Goal: Communication & Community: Answer question/provide support

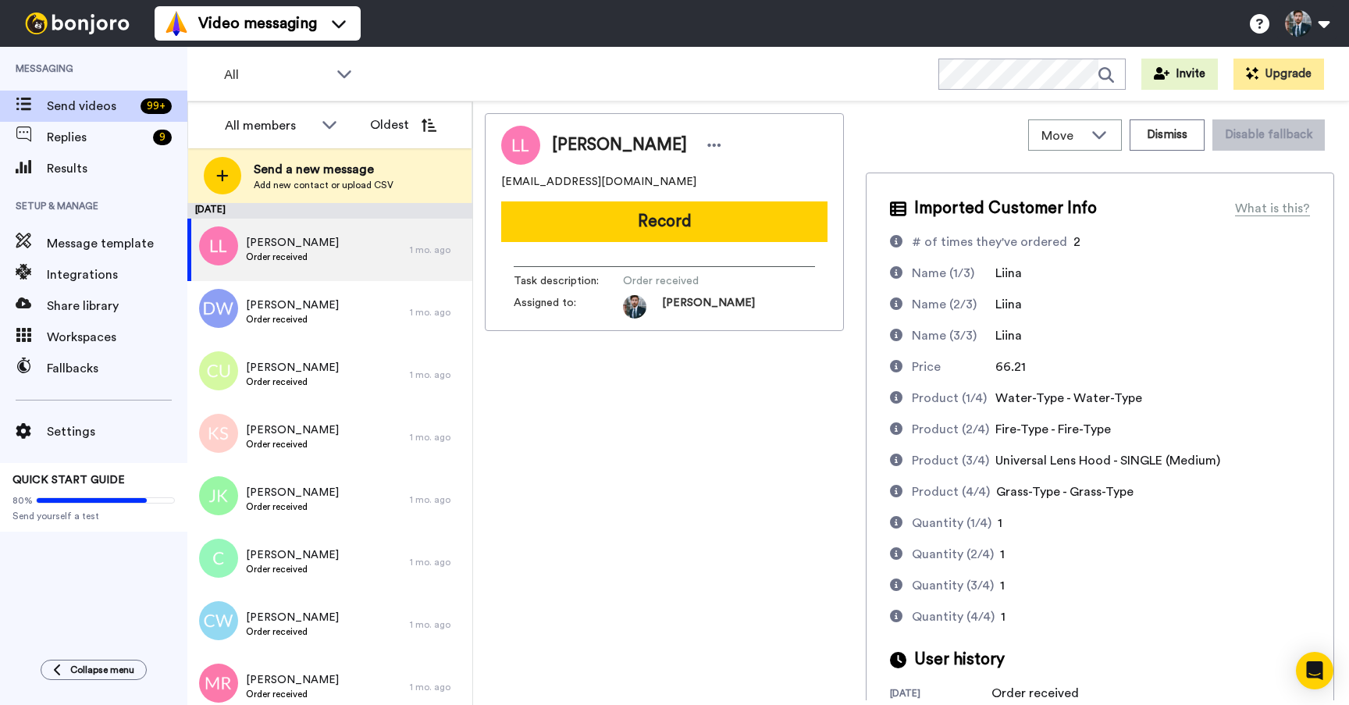
click at [753, 48] on div "All WORKSPACES View all All Default Task List Thanking VIPs + Add a new workspa…" at bounding box center [768, 74] width 1162 height 55
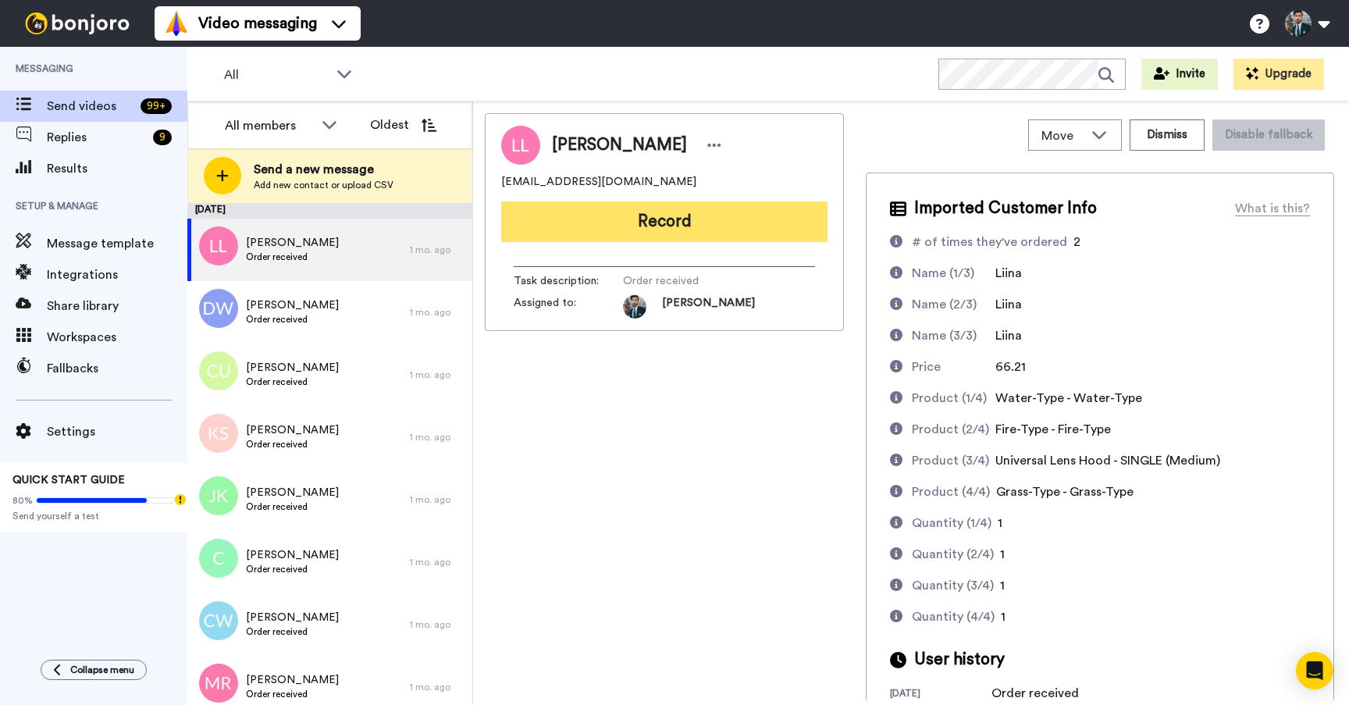
click at [682, 228] on button "Record" at bounding box center [664, 221] width 326 height 41
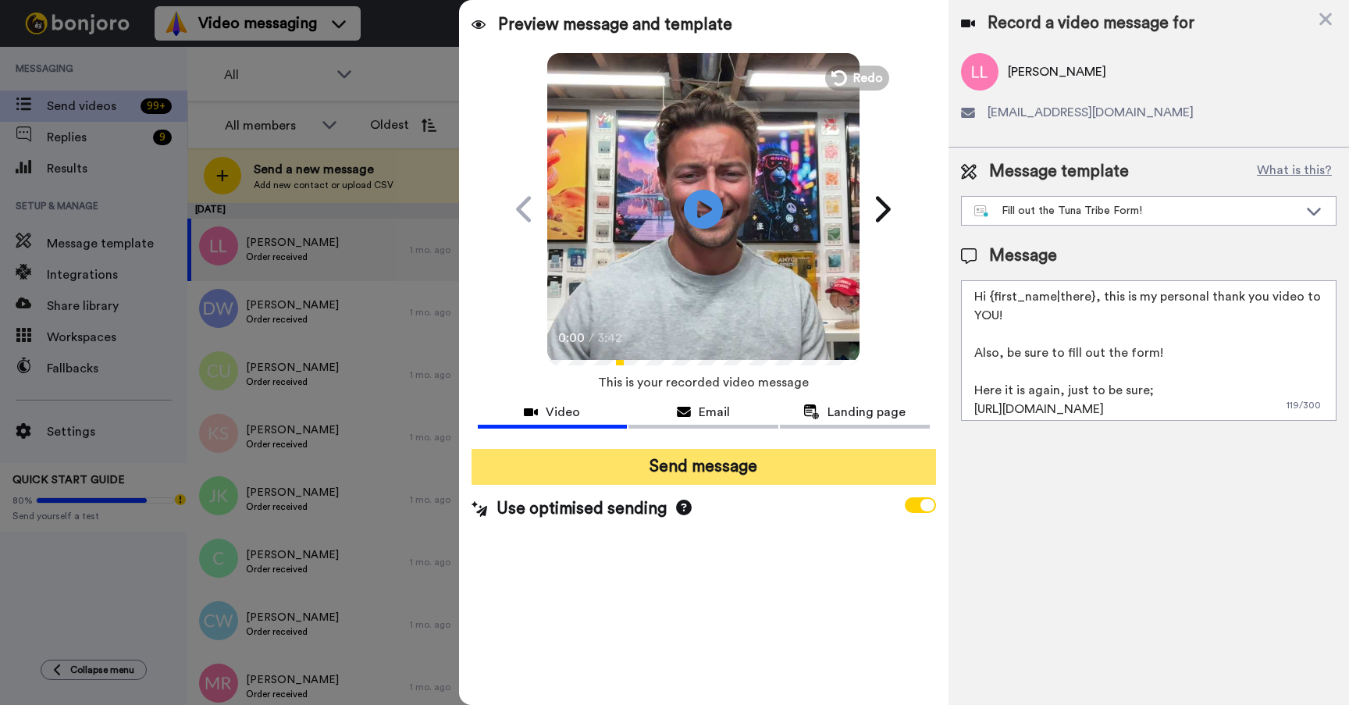
click at [722, 465] on button "Send message" at bounding box center [704, 467] width 465 height 36
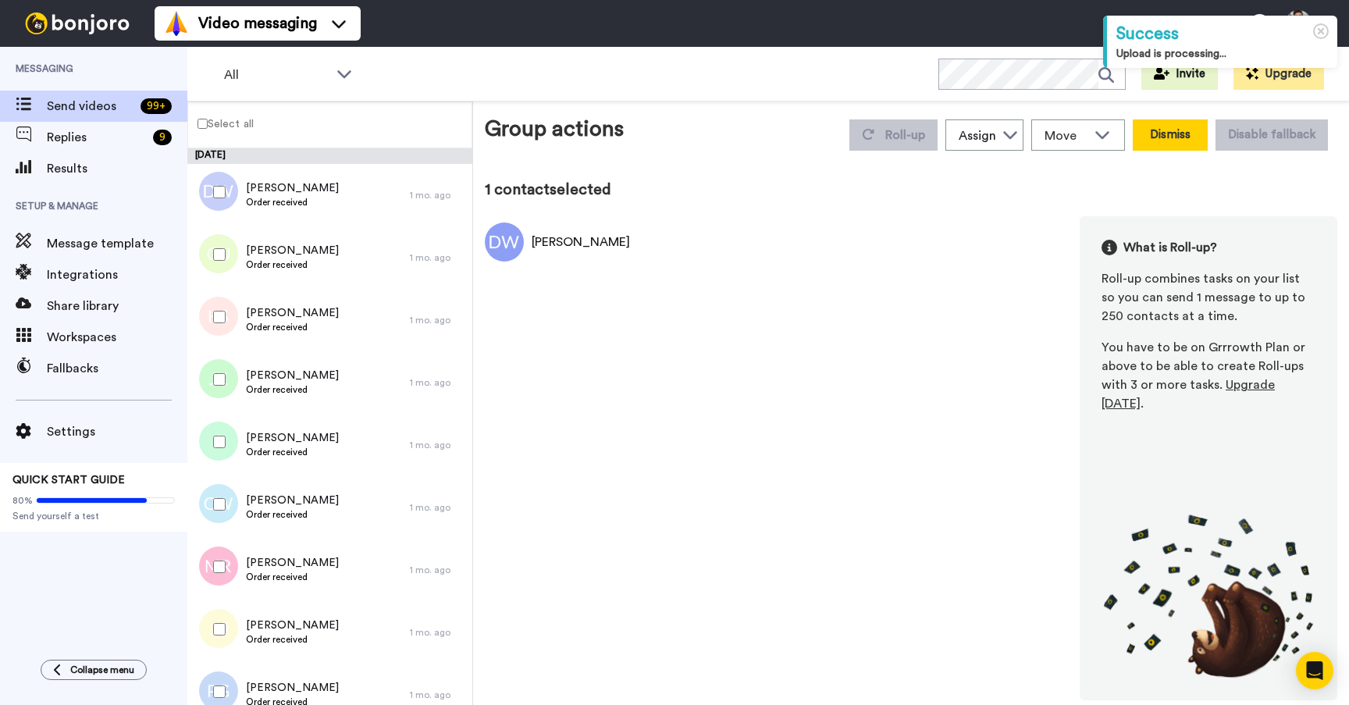
drag, startPoint x: 1257, startPoint y: 185, endPoint x: 1199, endPoint y: 142, distance: 72.0
click at [1256, 184] on div "1 contact selected" at bounding box center [911, 190] width 853 height 22
click at [1174, 123] on button "Dismiss" at bounding box center [1170, 134] width 75 height 31
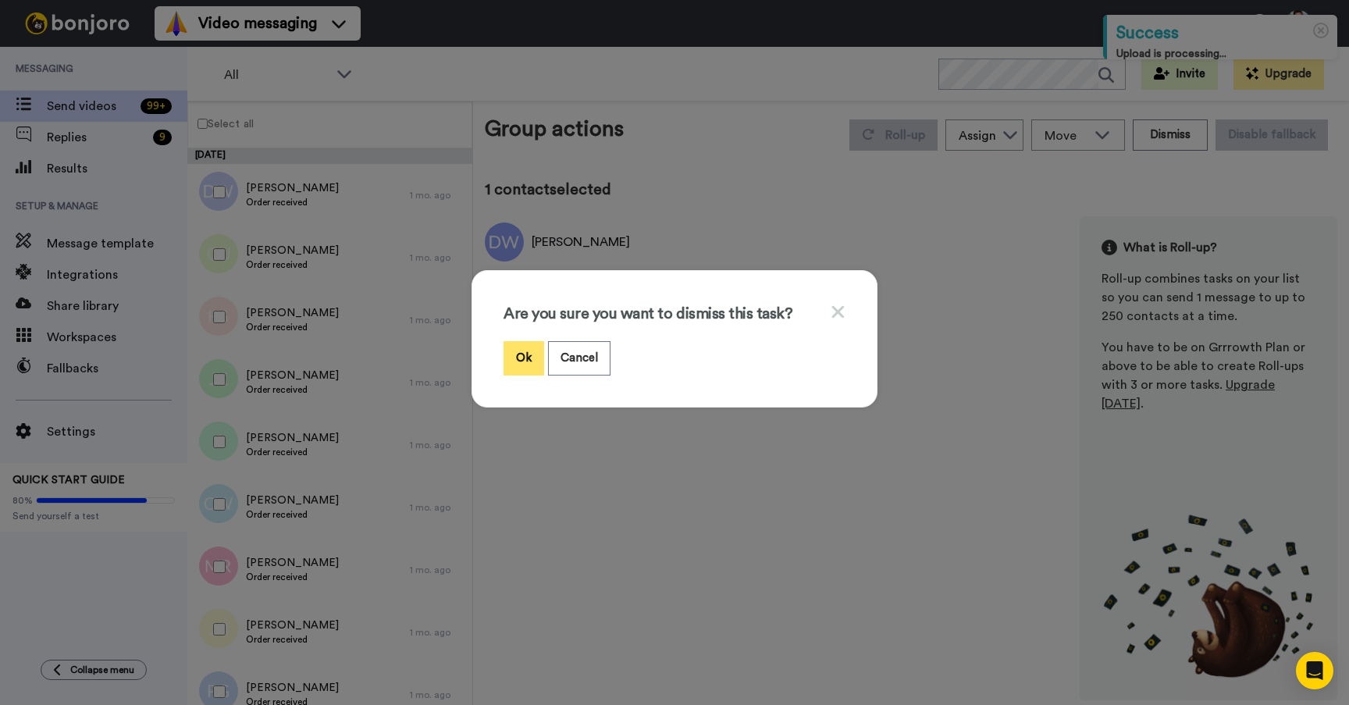
click at [518, 363] on button "Ok" at bounding box center [524, 358] width 41 height 34
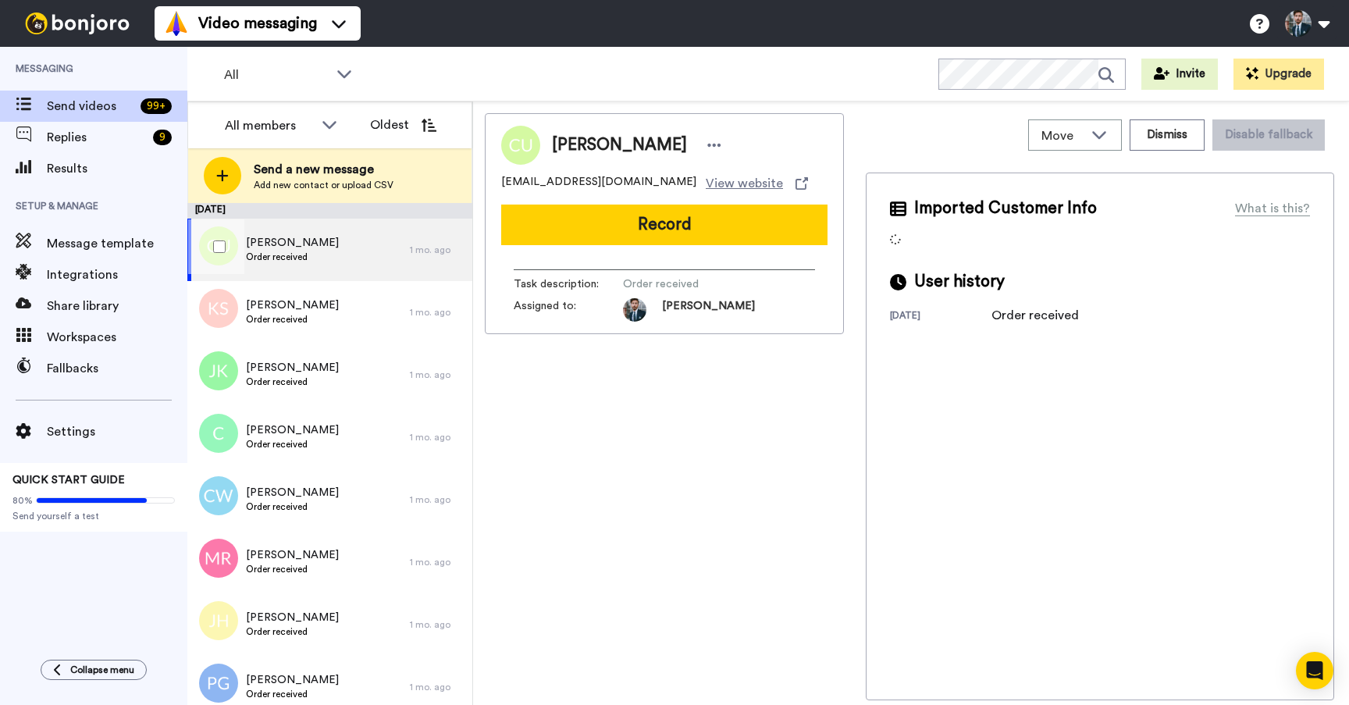
click at [288, 233] on div "Carol Ulmer Order received" at bounding box center [298, 250] width 223 height 62
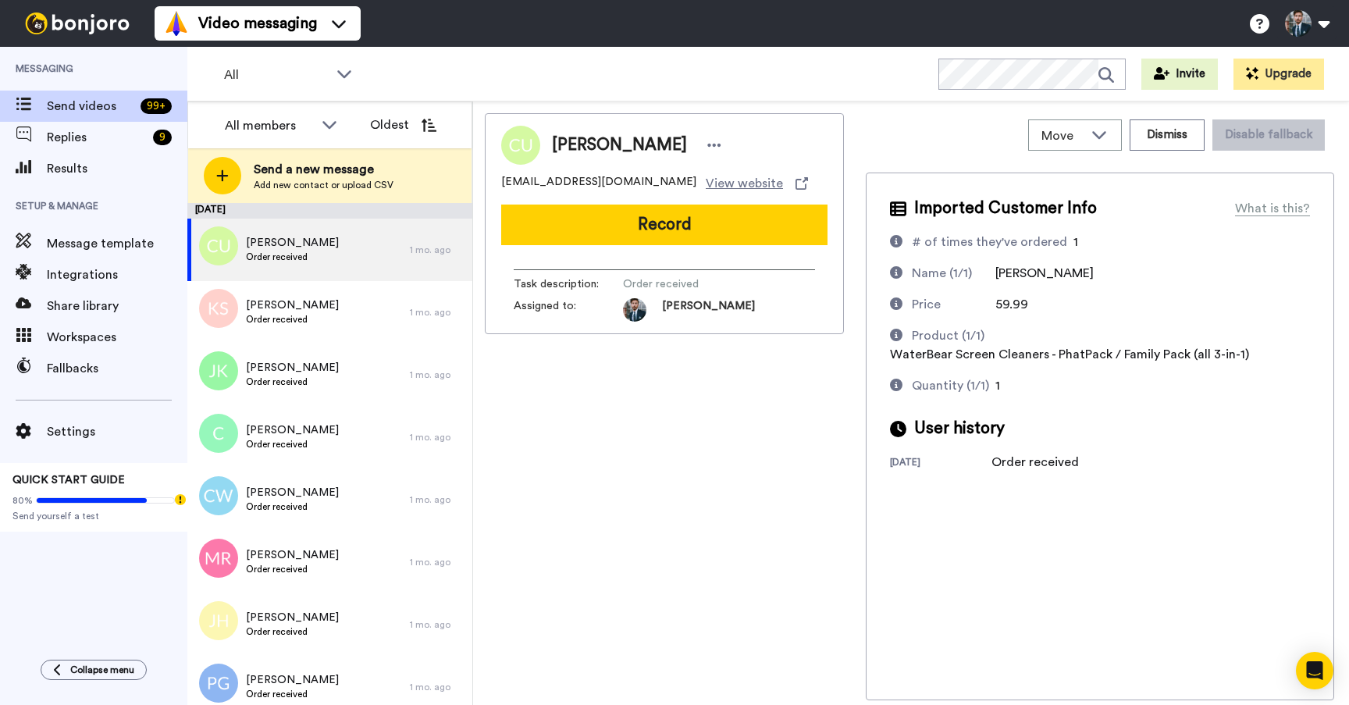
click at [725, 517] on div "Carol Ulmer carolulmer@ymail.com View website Record Task description : Order r…" at bounding box center [664, 406] width 359 height 587
drag, startPoint x: 718, startPoint y: 593, endPoint x: 754, endPoint y: 625, distance: 47.5
click at [721, 593] on div "Carol Ulmer carolulmer@ymail.com View website Record Task description : Order r…" at bounding box center [664, 406] width 359 height 587
click at [758, 522] on div "[PERSON_NAME] [EMAIL_ADDRESS][DOMAIN_NAME] View website Record Task description…" at bounding box center [664, 406] width 359 height 587
drag, startPoint x: 1065, startPoint y: 618, endPoint x: 910, endPoint y: 576, distance: 161.2
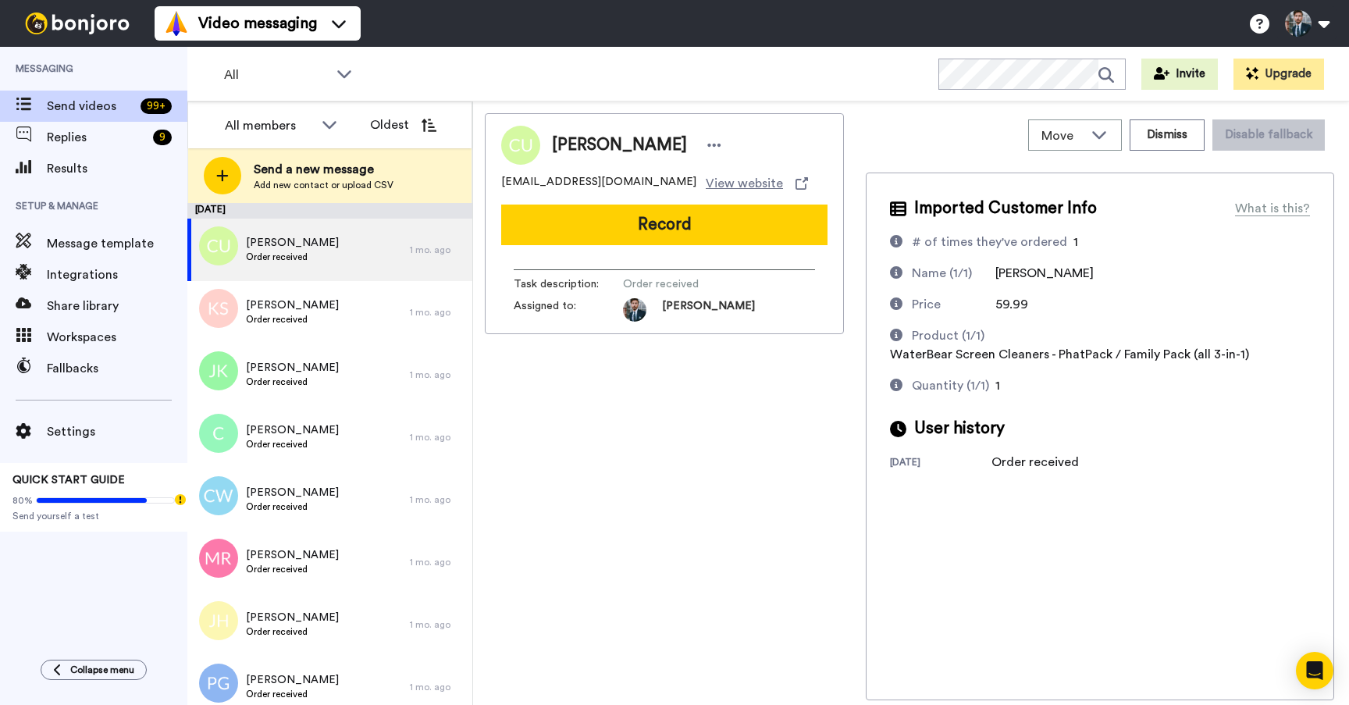
click at [1064, 618] on div "Imported Customer Info What is this? # of times they've ordered 1 Name (1/1) Ca…" at bounding box center [1100, 437] width 469 height 528
click at [278, 320] on span "Order received" at bounding box center [292, 319] width 93 height 12
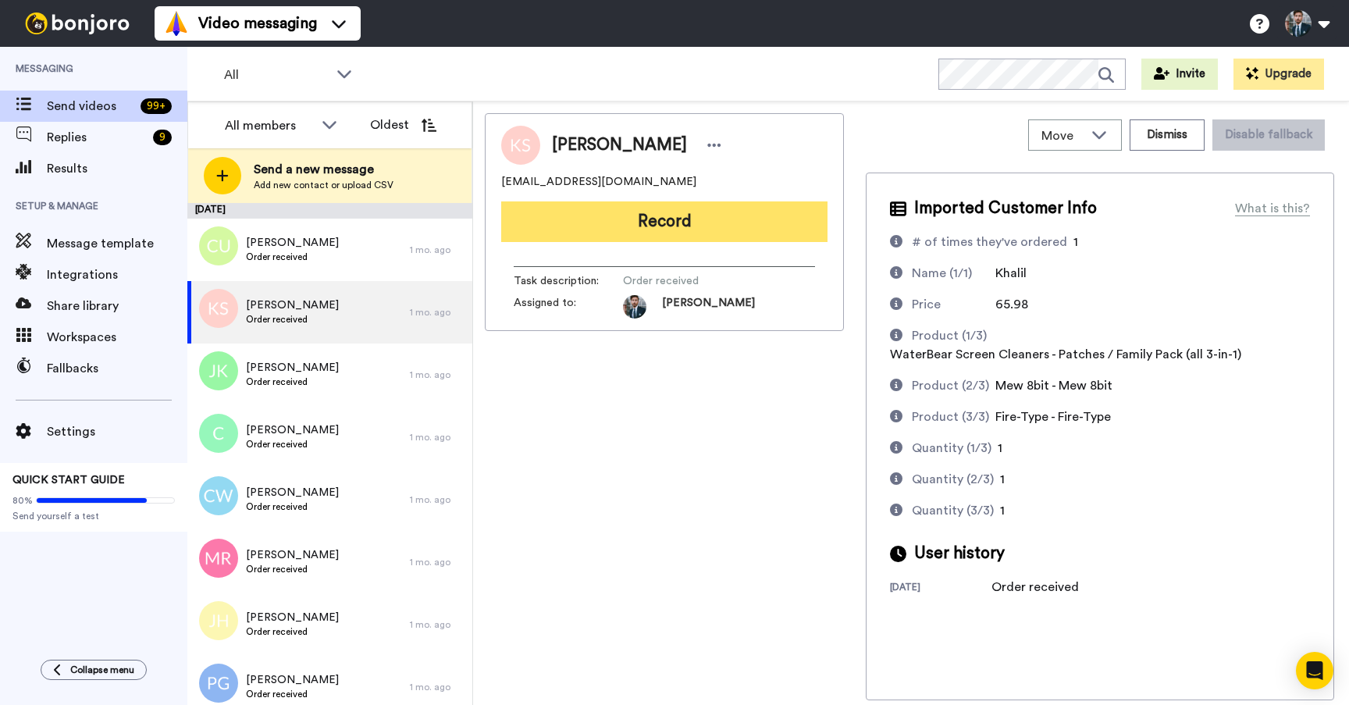
click at [654, 219] on button "Record" at bounding box center [664, 221] width 326 height 41
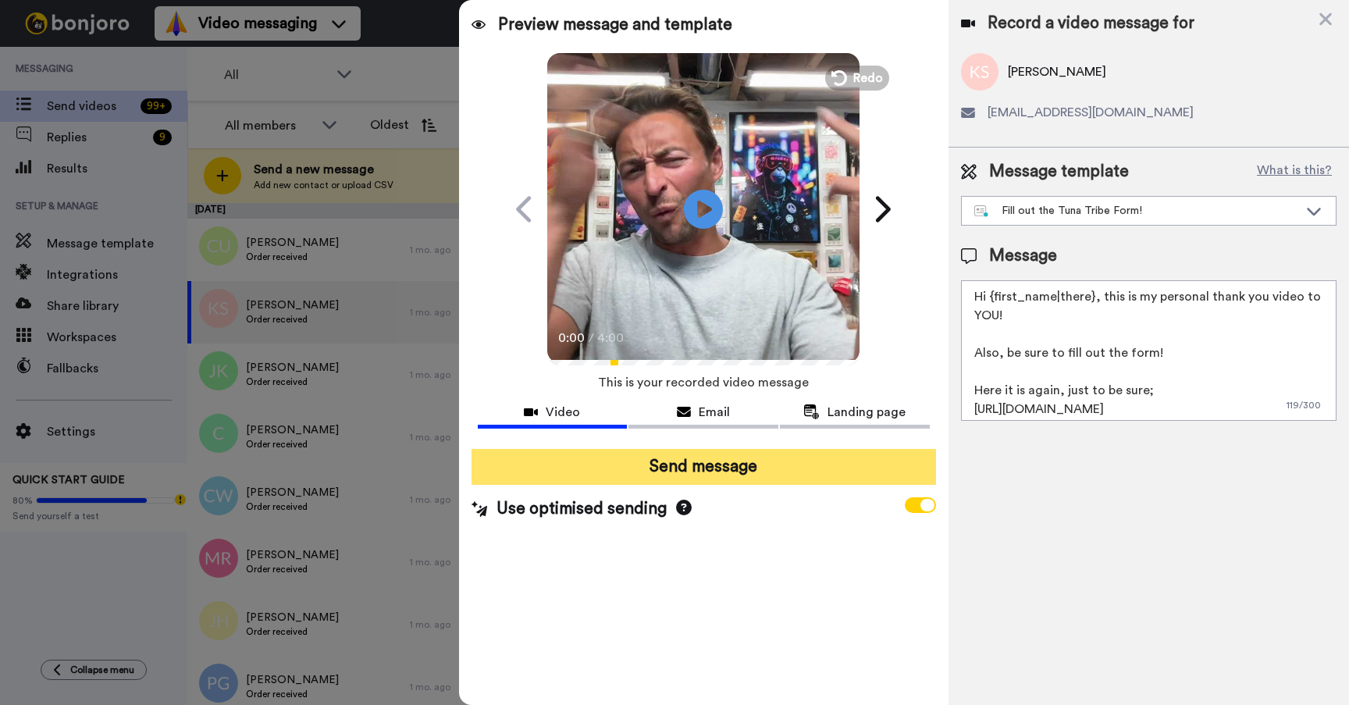
click at [675, 470] on button "Send message" at bounding box center [704, 467] width 465 height 36
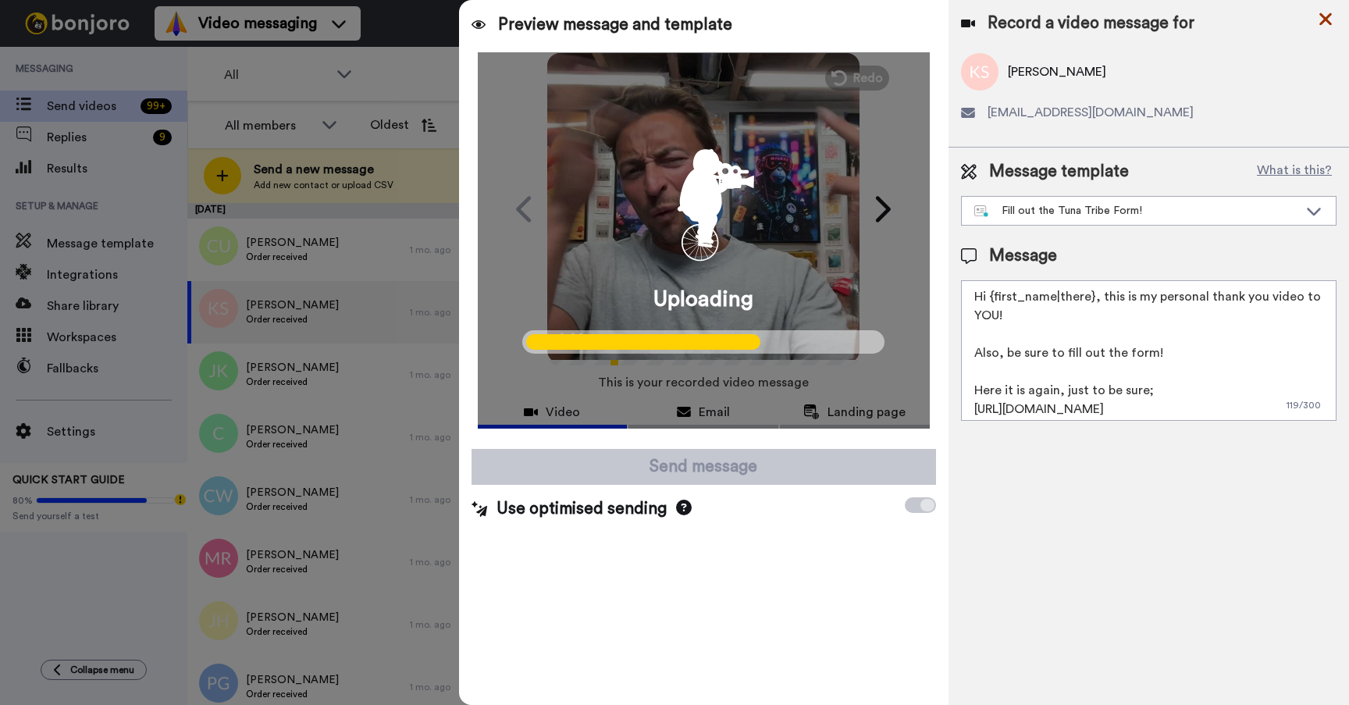
click at [1325, 16] on icon at bounding box center [1326, 19] width 16 height 20
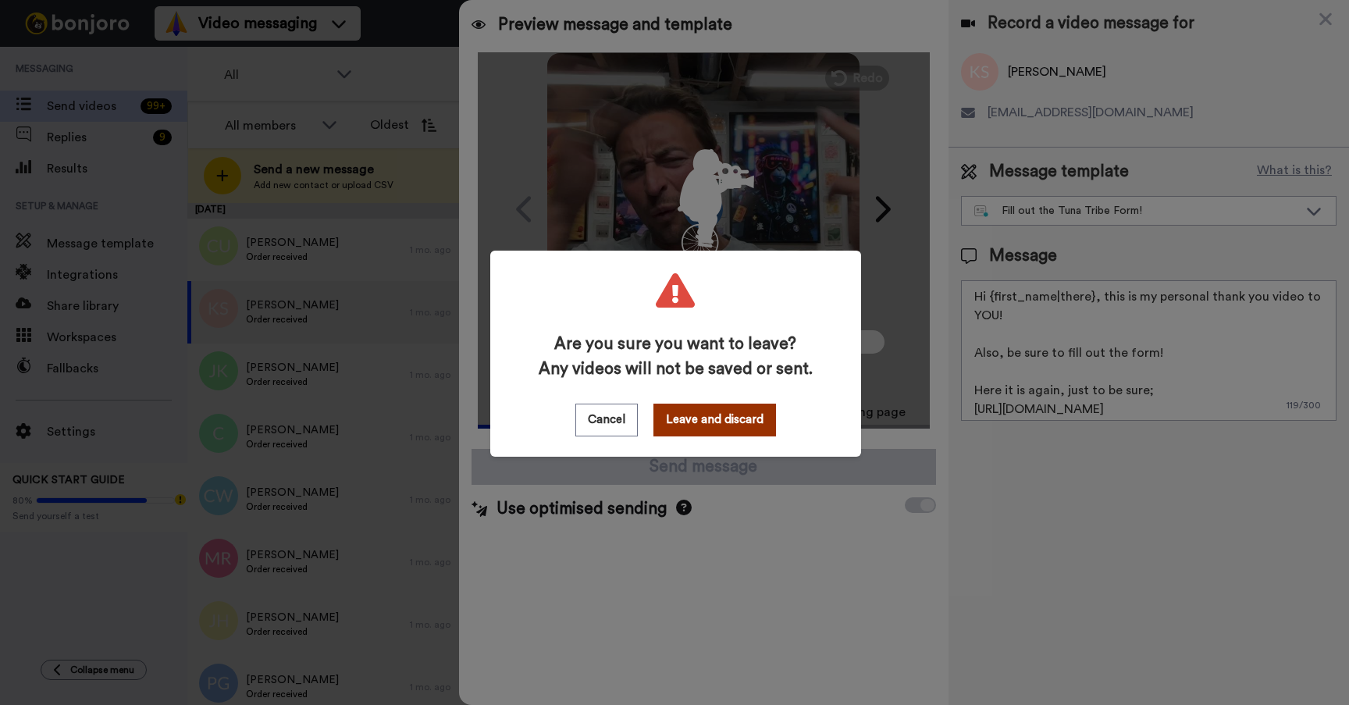
click at [728, 422] on button "Leave and discard" at bounding box center [715, 420] width 123 height 33
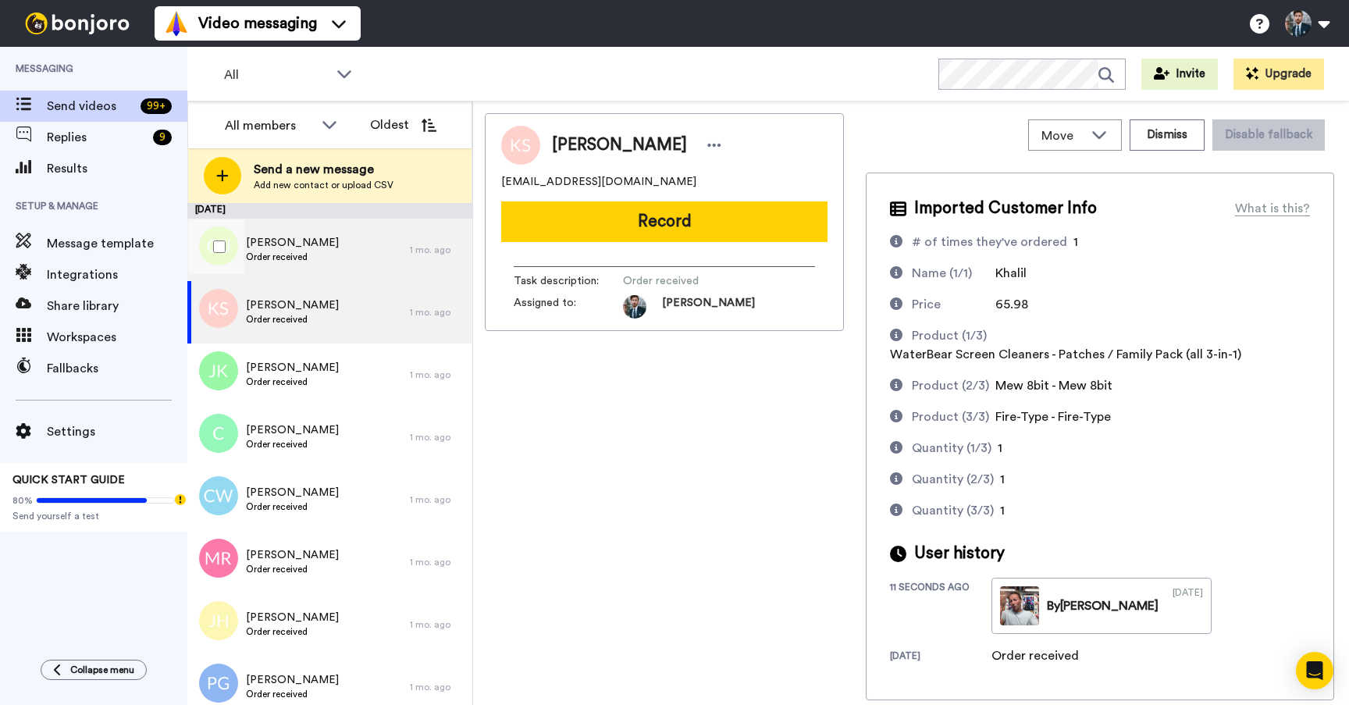
click at [394, 264] on div "Carol Ulmer Order received" at bounding box center [298, 250] width 223 height 62
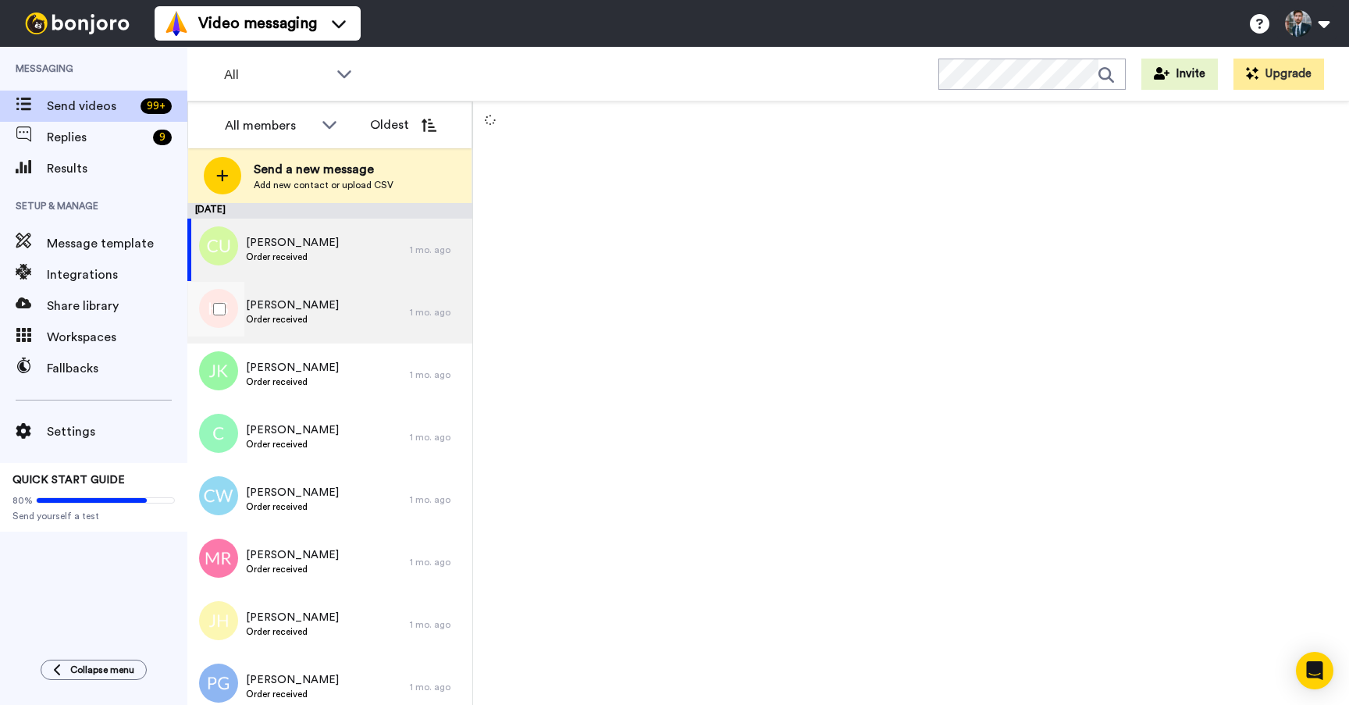
click at [386, 307] on div "Khalil SOUISSI Order received" at bounding box center [298, 312] width 223 height 62
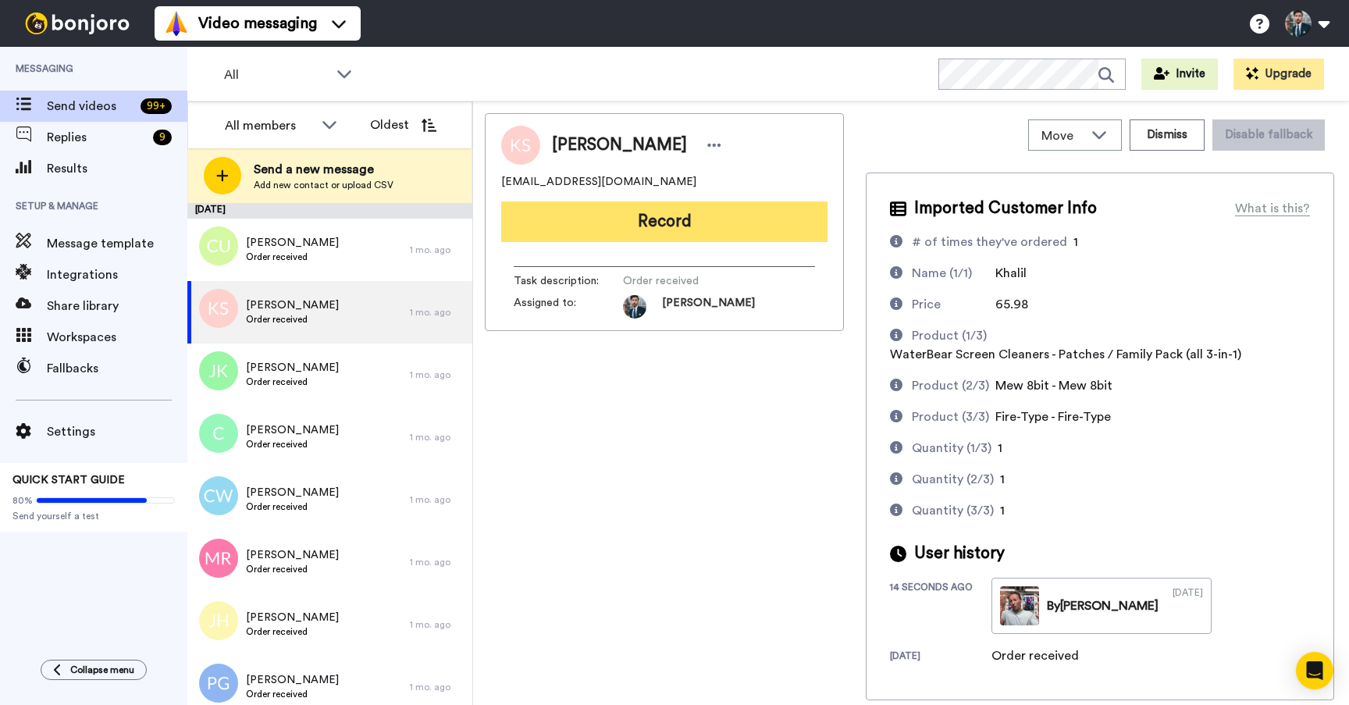
click at [662, 215] on button "Record" at bounding box center [664, 221] width 326 height 41
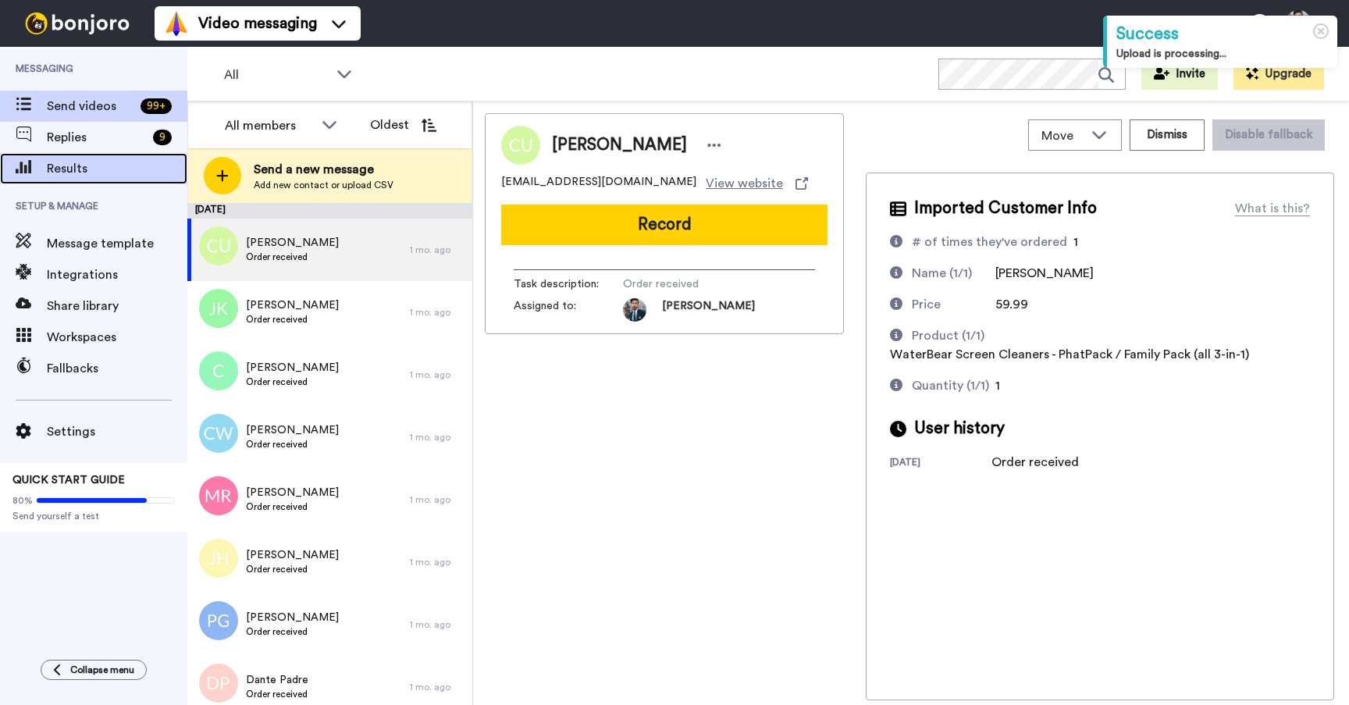
click at [90, 162] on span "Results" at bounding box center [117, 168] width 141 height 19
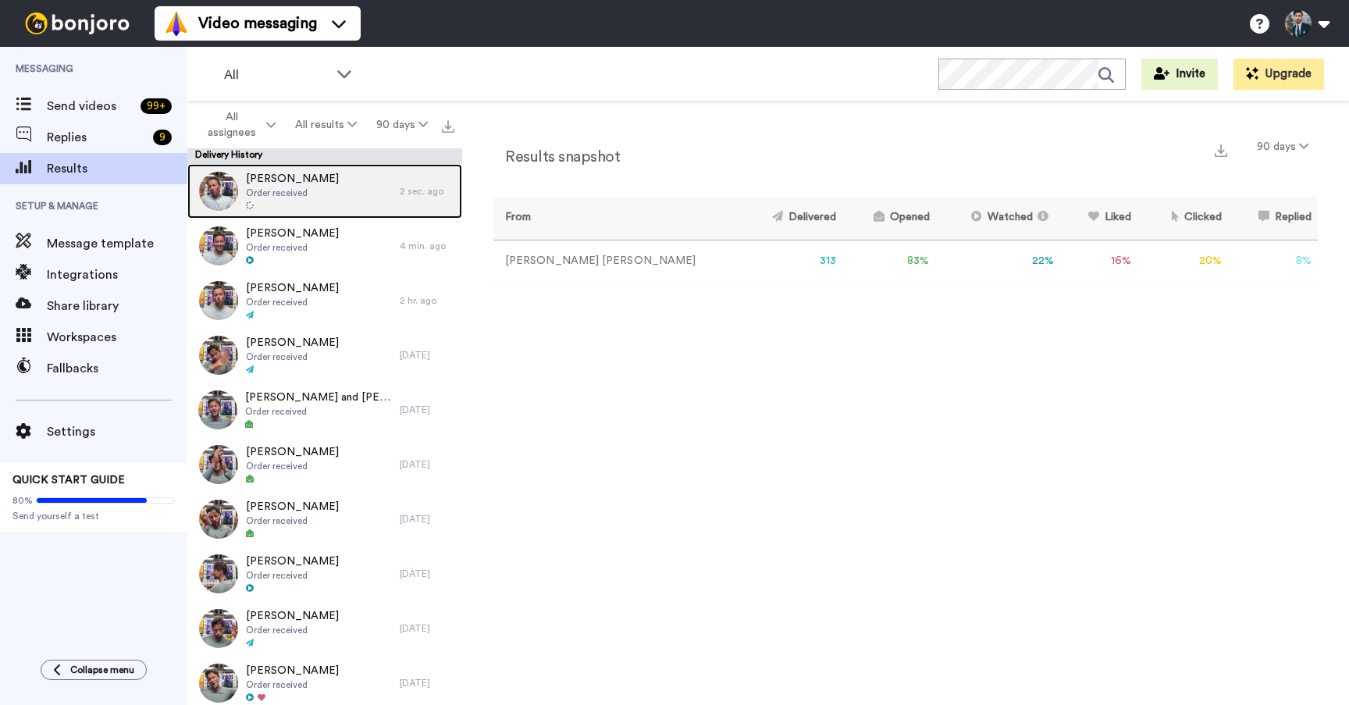
click at [284, 188] on span "Order received" at bounding box center [292, 193] width 93 height 12
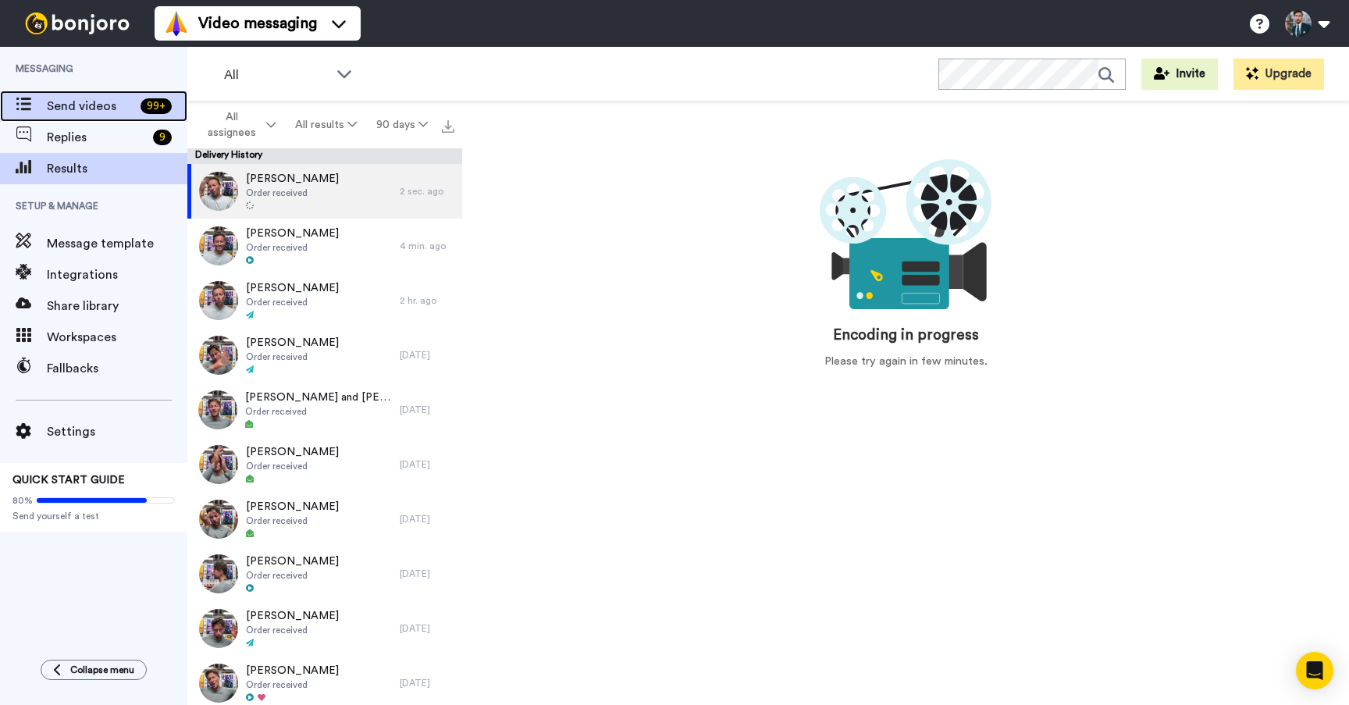
click at [73, 102] on span "Send videos" at bounding box center [90, 106] width 87 height 19
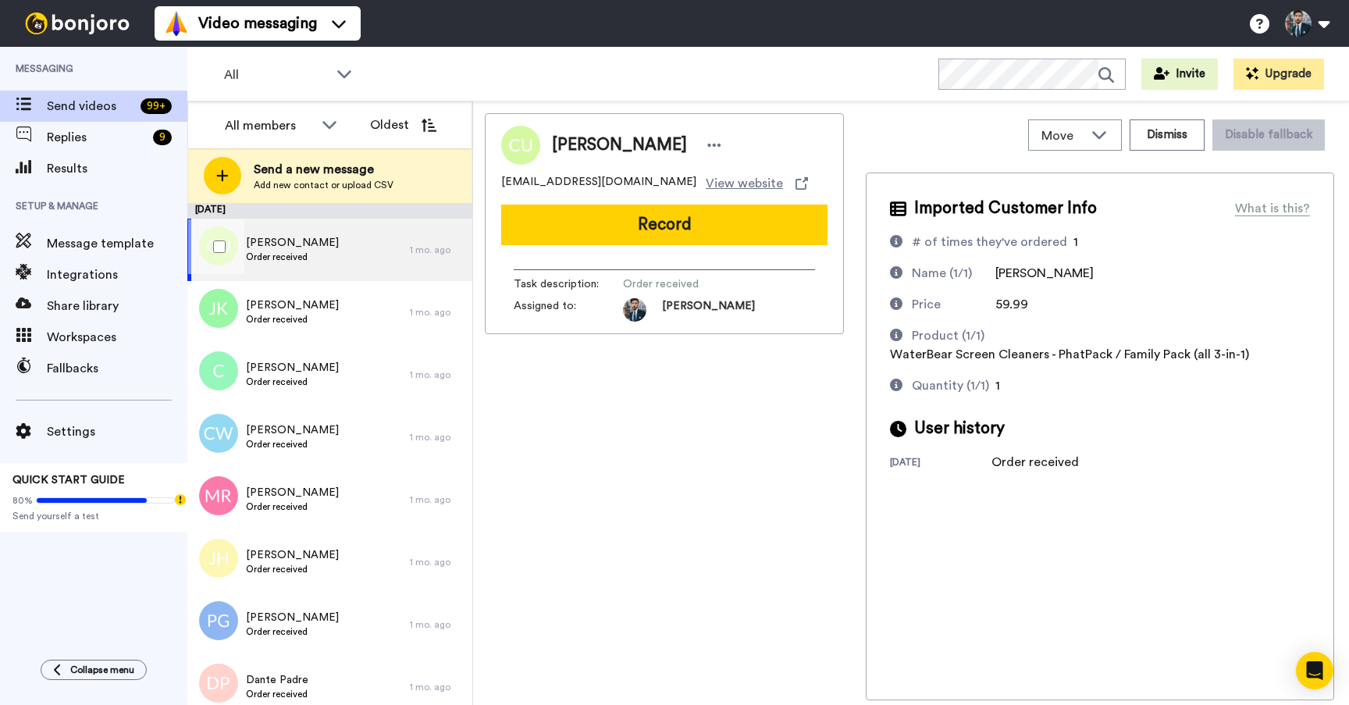
click at [328, 253] on div "[PERSON_NAME] Order received" at bounding box center [298, 250] width 223 height 62
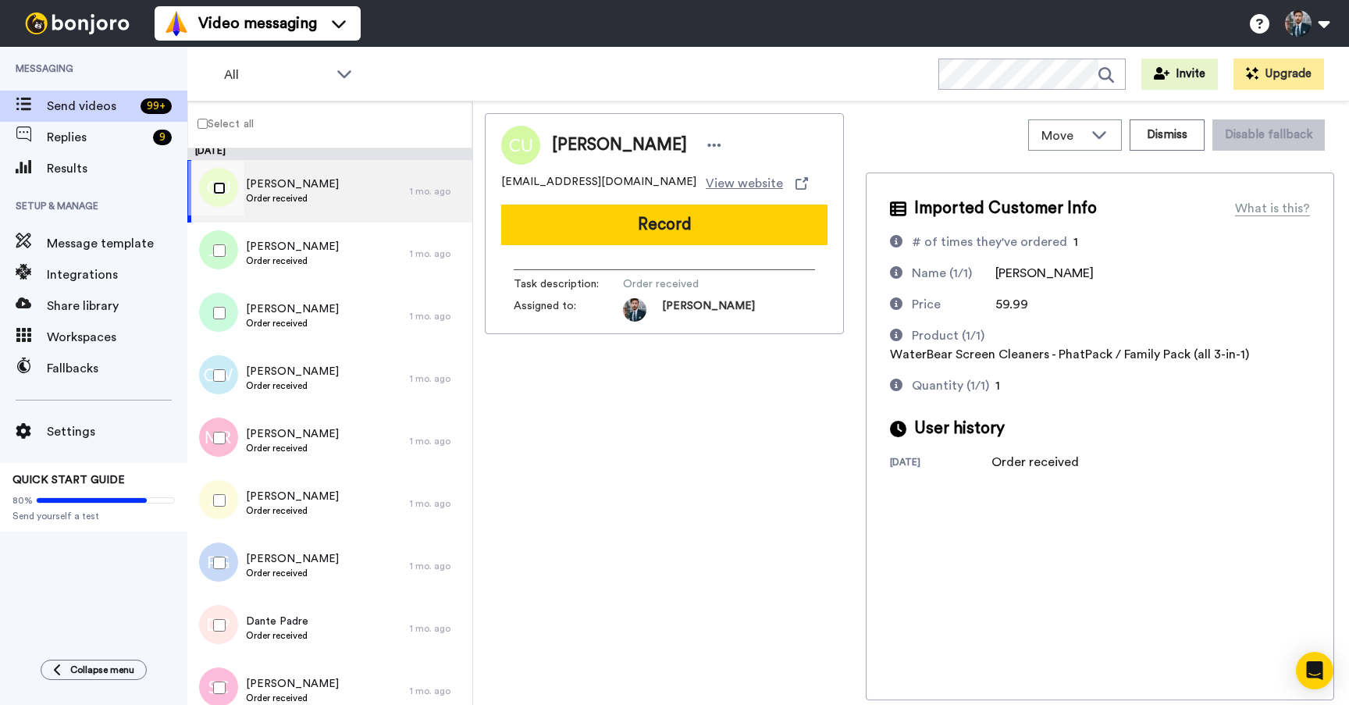
scroll to position [1, 0]
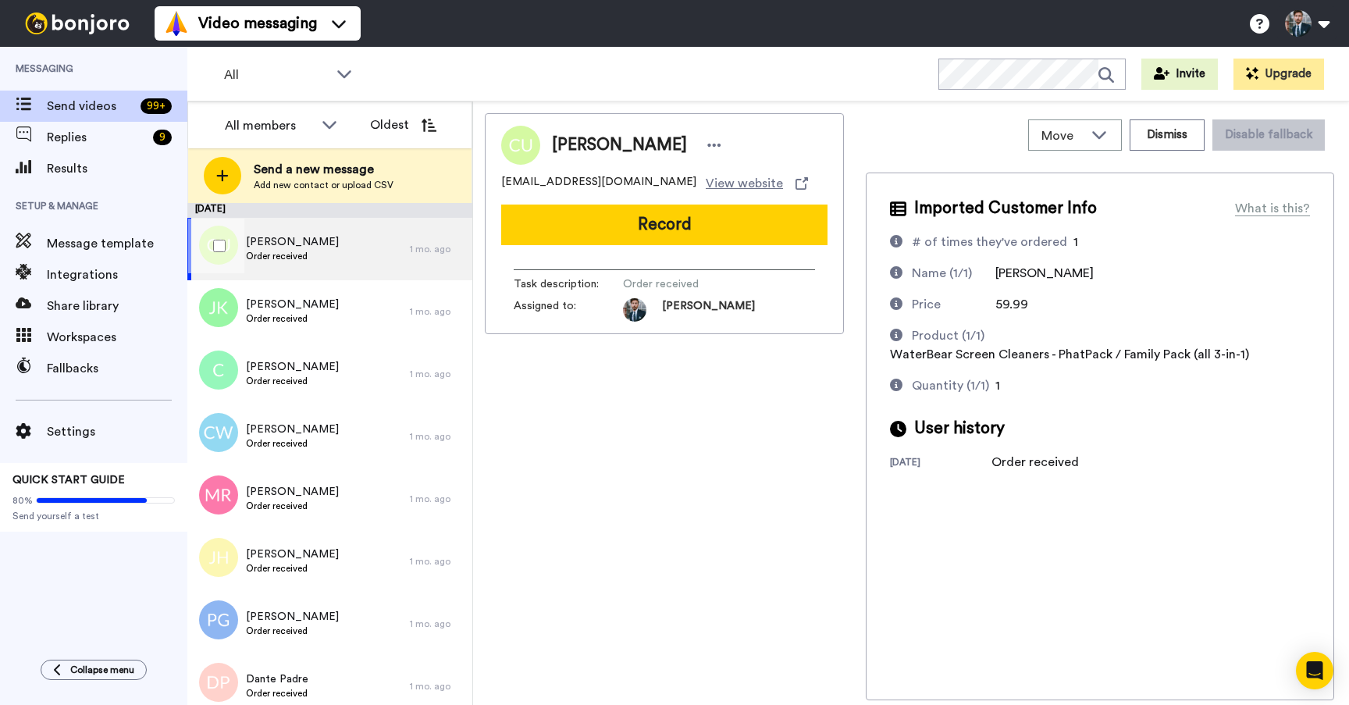
click at [355, 245] on div "[PERSON_NAME] Order received" at bounding box center [298, 249] width 223 height 62
click at [355, 245] on div "[PERSON_NAME] Order received" at bounding box center [298, 250] width 223 height 62
click at [714, 422] on div "[PERSON_NAME] [EMAIL_ADDRESS][DOMAIN_NAME] View website Record Task description…" at bounding box center [664, 406] width 359 height 587
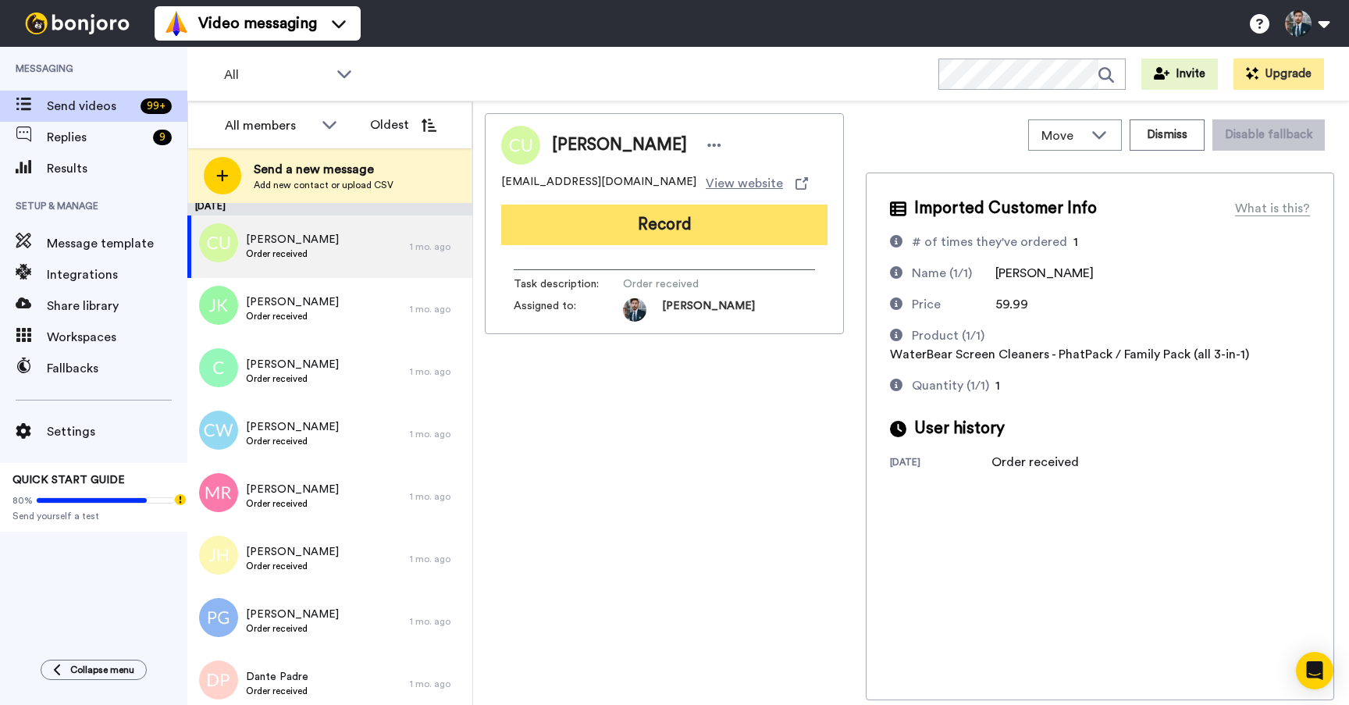
click at [657, 221] on button "Record" at bounding box center [664, 225] width 326 height 41
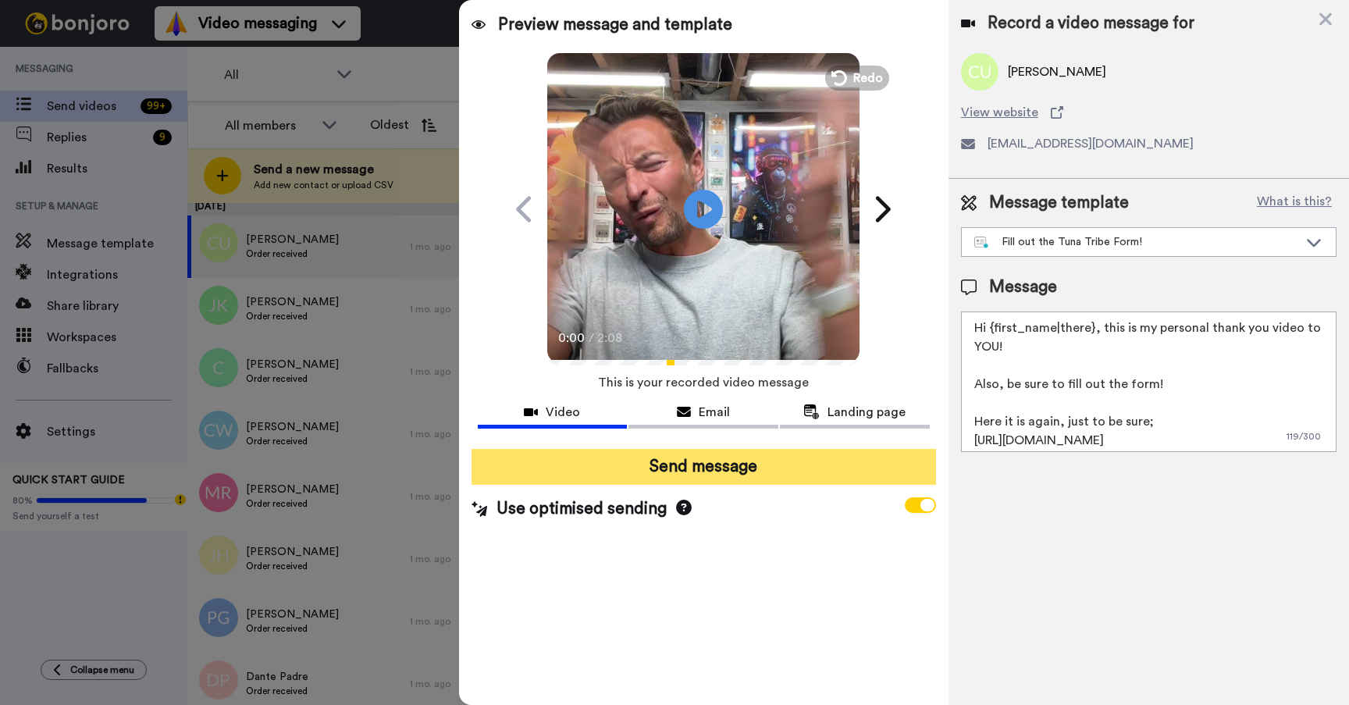
click at [717, 469] on button "Send message" at bounding box center [704, 467] width 465 height 36
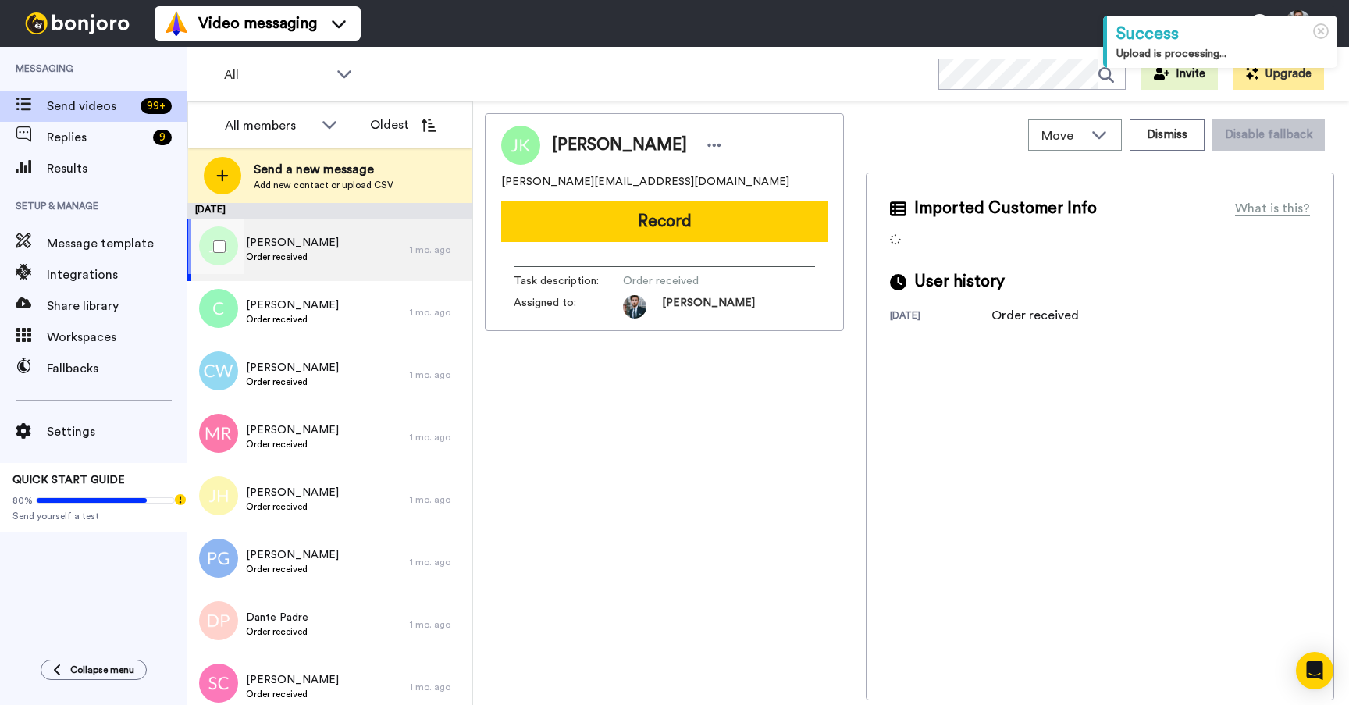
click at [315, 249] on span "Jesse Kainulainen" at bounding box center [292, 243] width 93 height 16
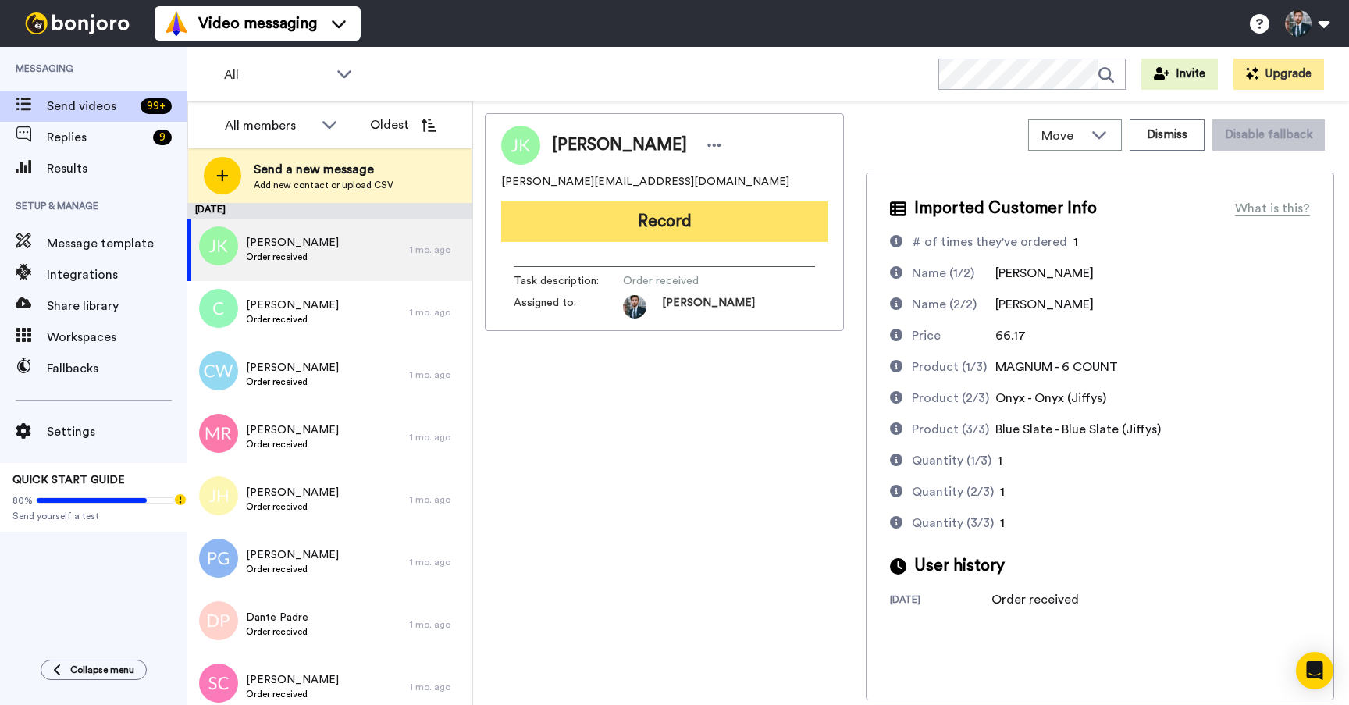
click at [726, 213] on button "Record" at bounding box center [664, 221] width 326 height 41
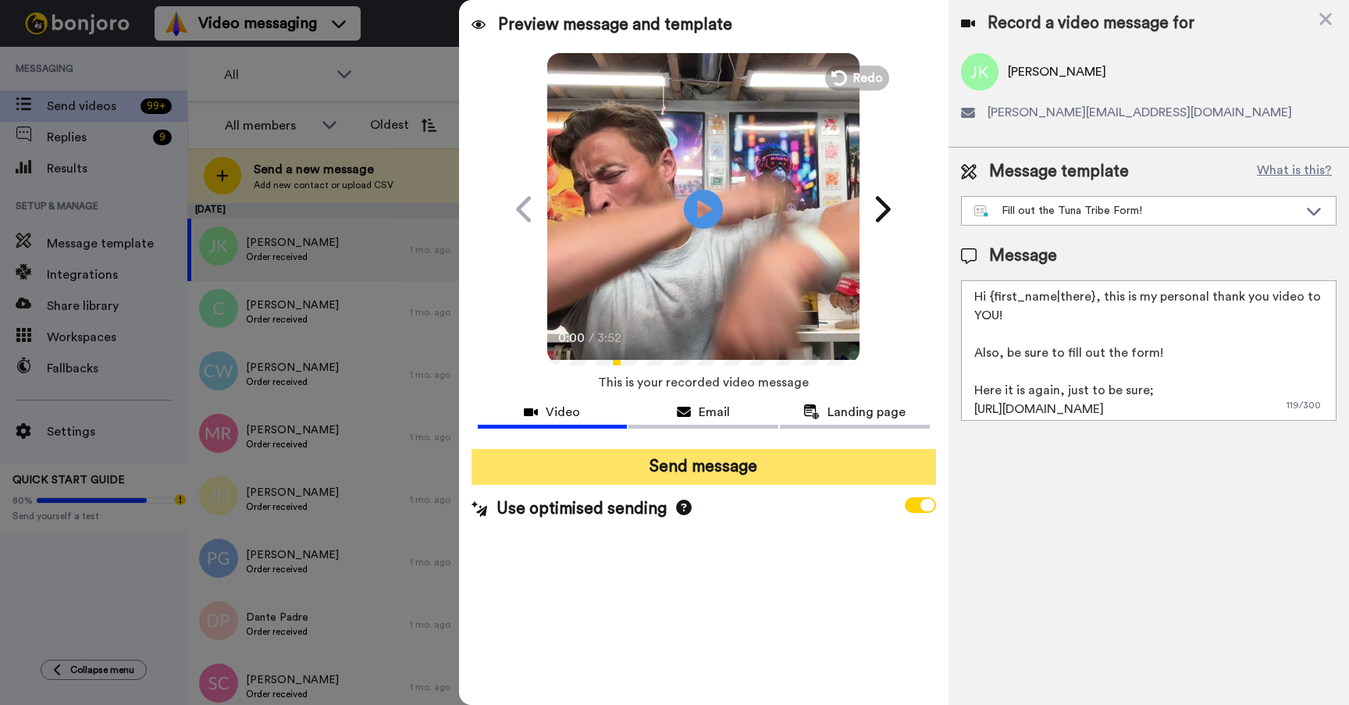
click at [693, 479] on button "Send message" at bounding box center [704, 467] width 465 height 36
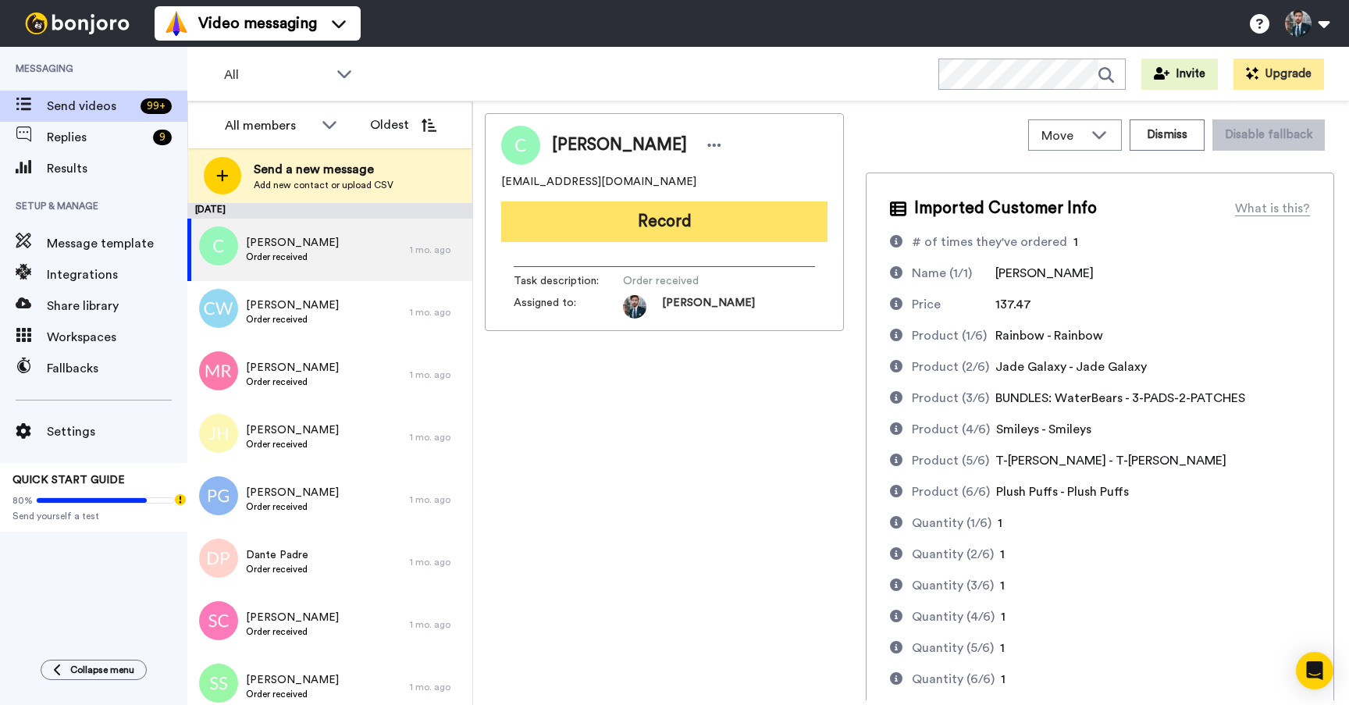
click at [635, 236] on button "Record" at bounding box center [664, 221] width 326 height 41
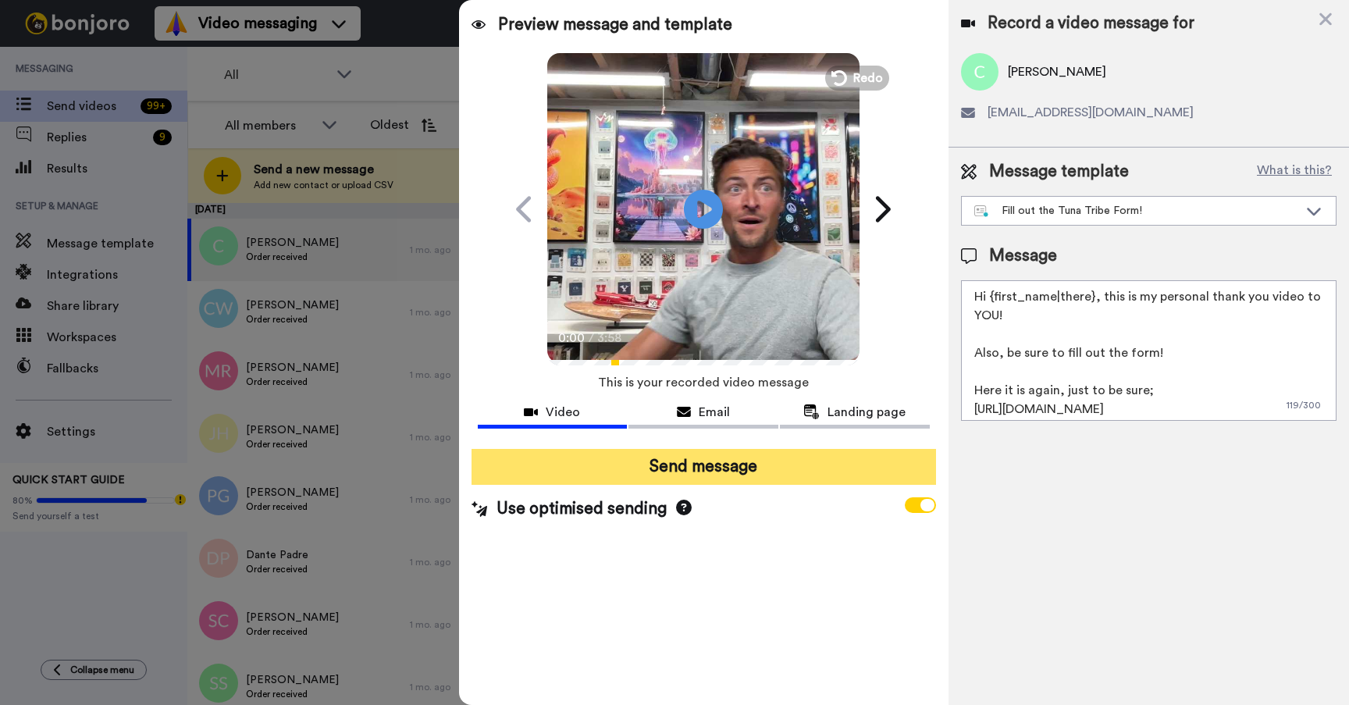
click at [720, 452] on button "Send message" at bounding box center [704, 467] width 465 height 36
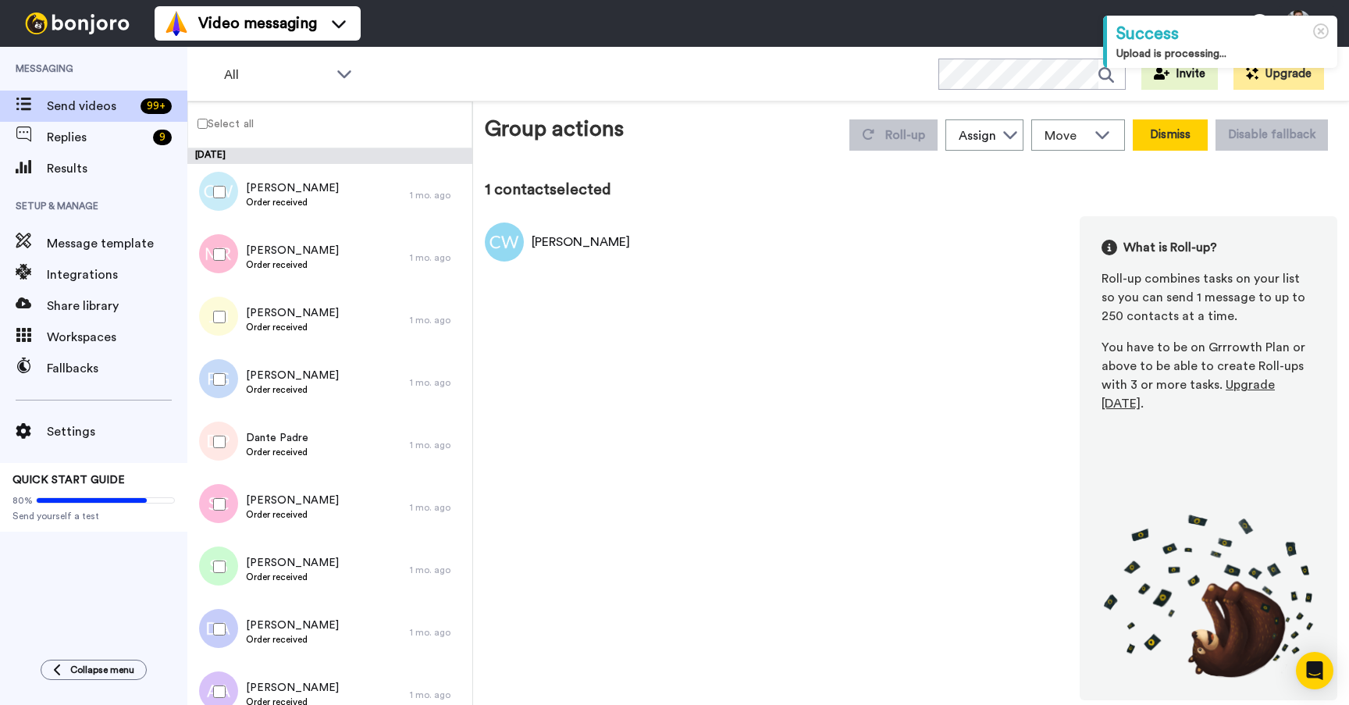
click at [1203, 132] on button "Dismiss" at bounding box center [1170, 134] width 75 height 31
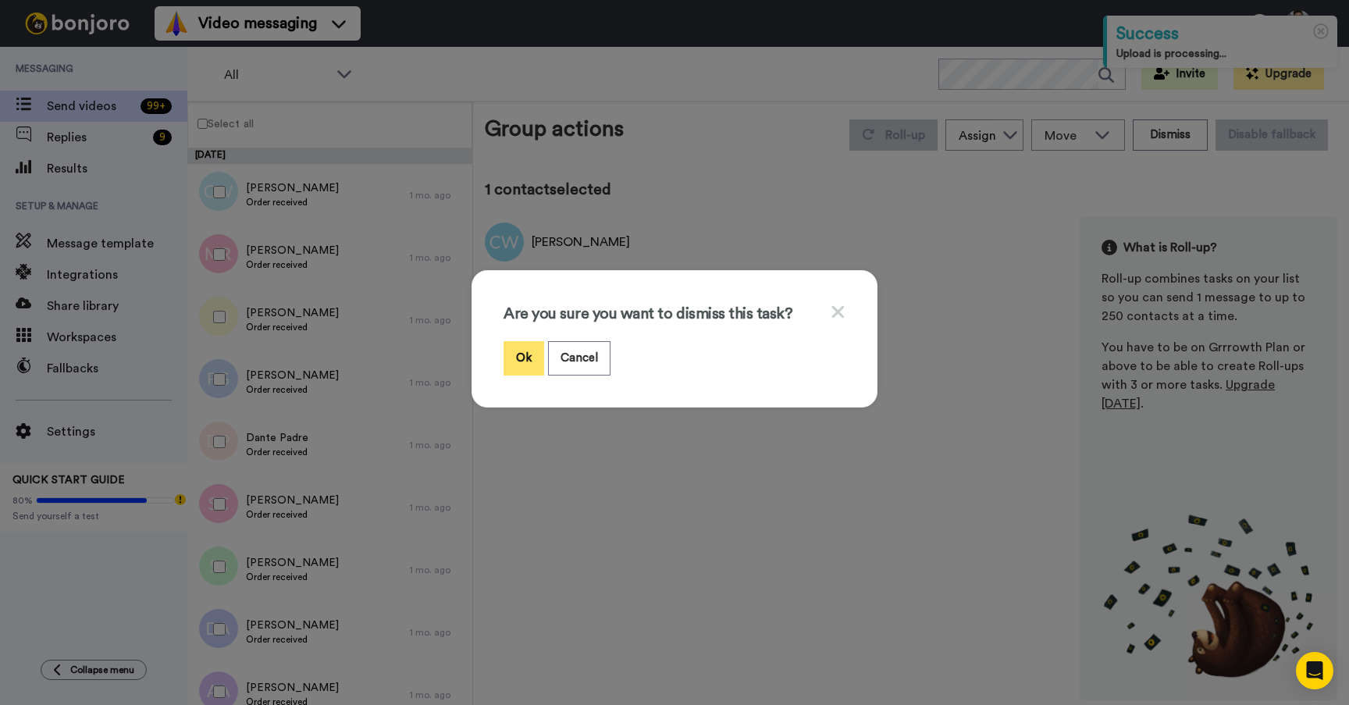
click at [529, 357] on button "Ok" at bounding box center [524, 358] width 41 height 34
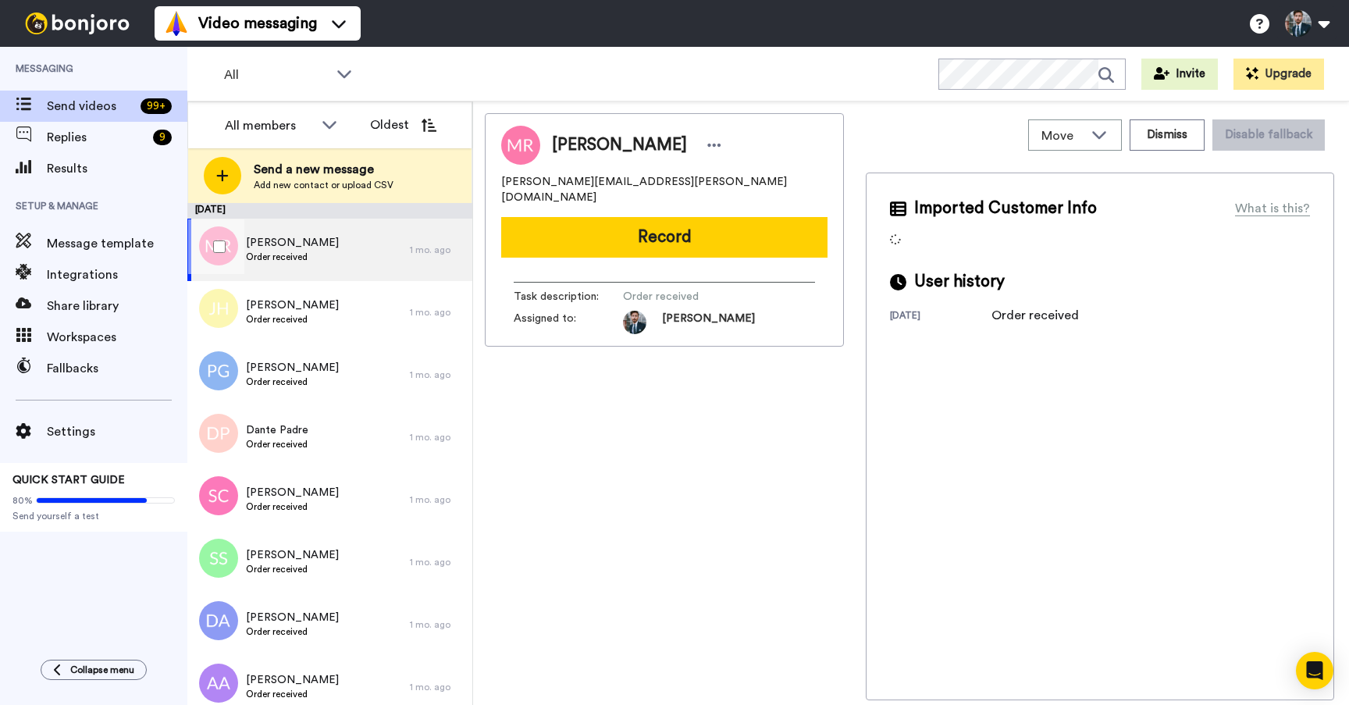
click at [286, 242] on span "[PERSON_NAME]" at bounding box center [292, 243] width 93 height 16
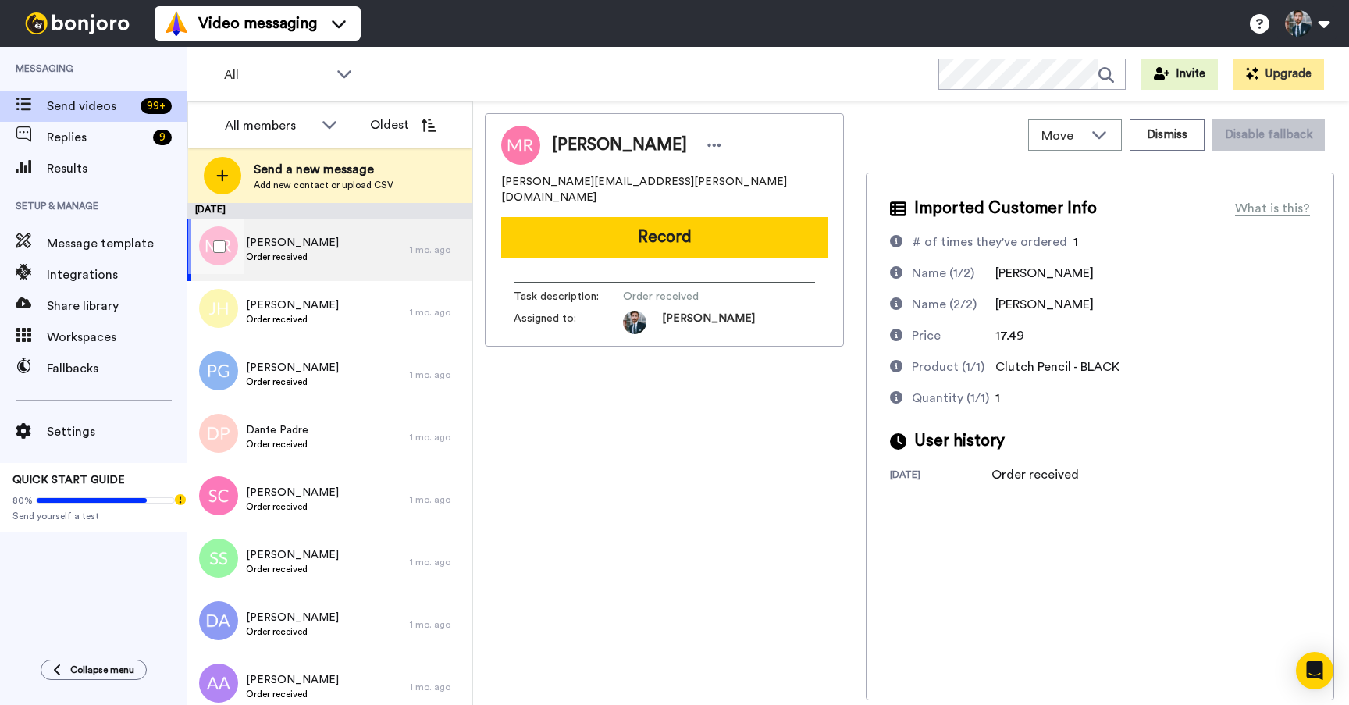
click at [231, 230] on div at bounding box center [216, 246] width 56 height 55
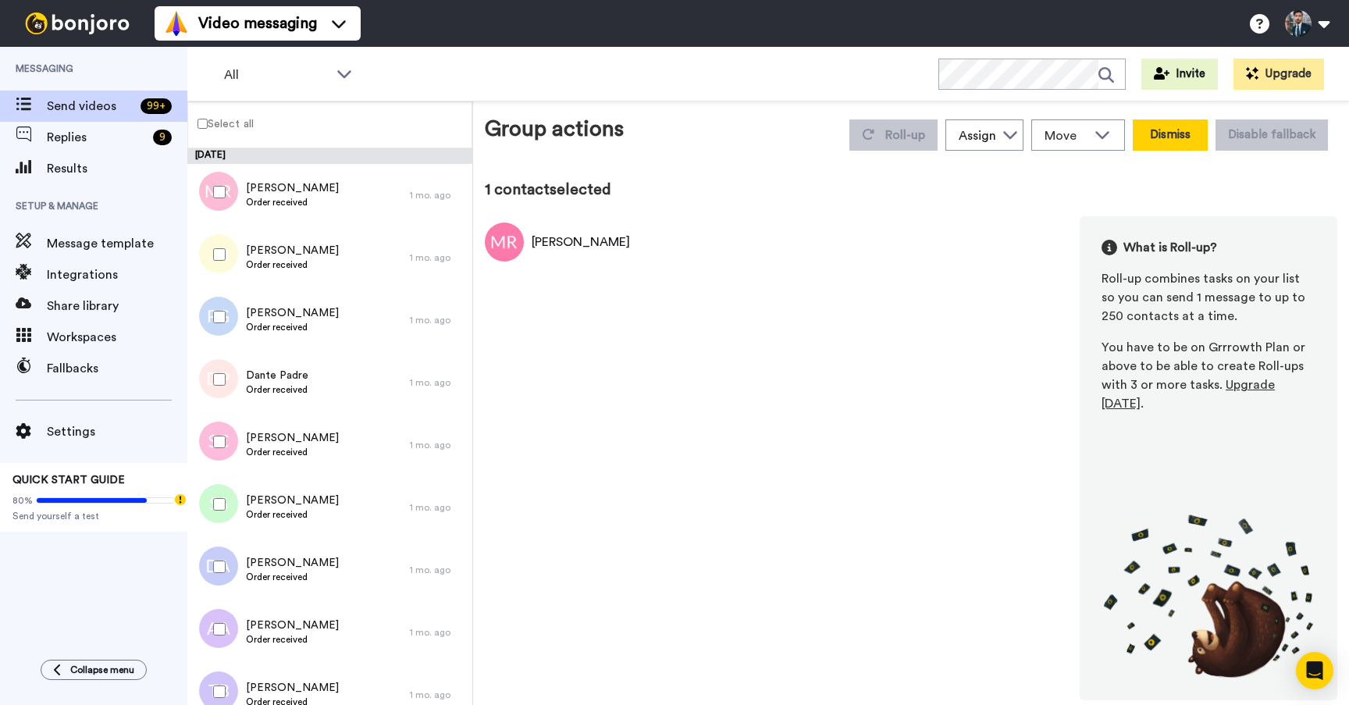
click at [1192, 129] on button "Dismiss" at bounding box center [1170, 134] width 75 height 31
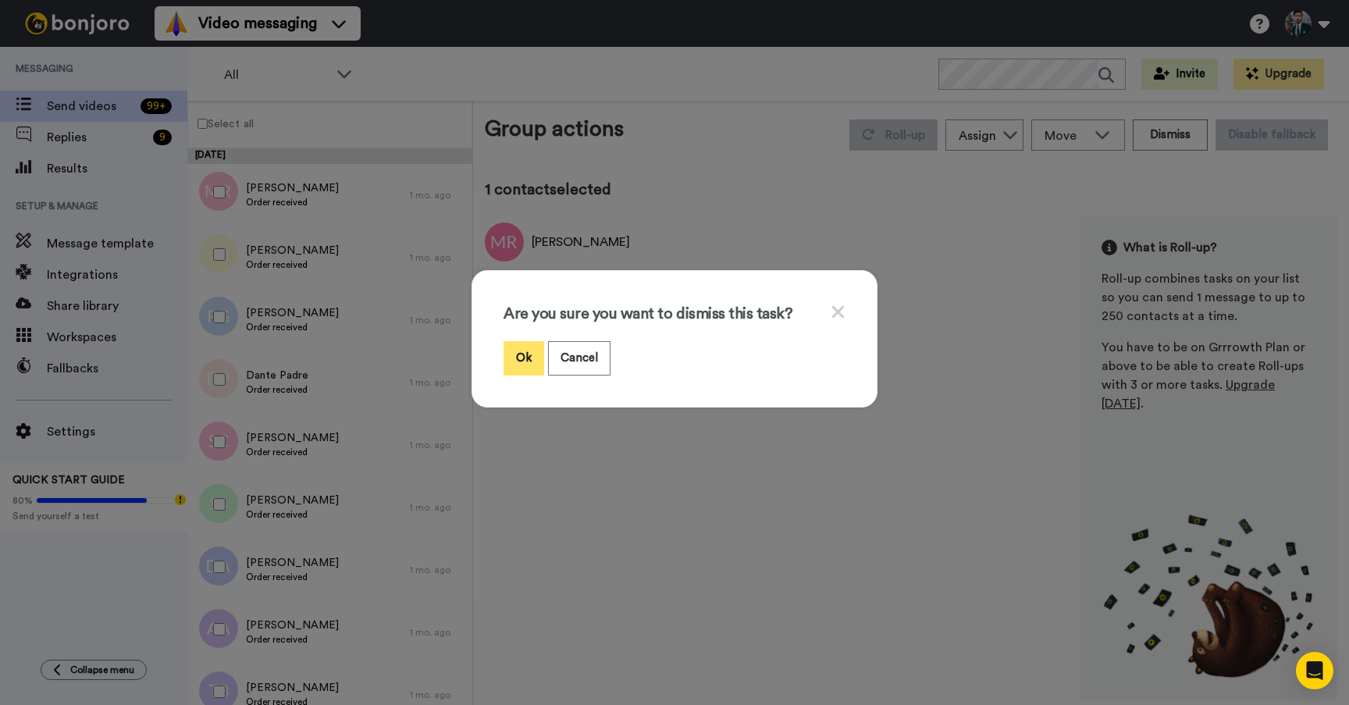
click at [507, 360] on button "Ok" at bounding box center [524, 358] width 41 height 34
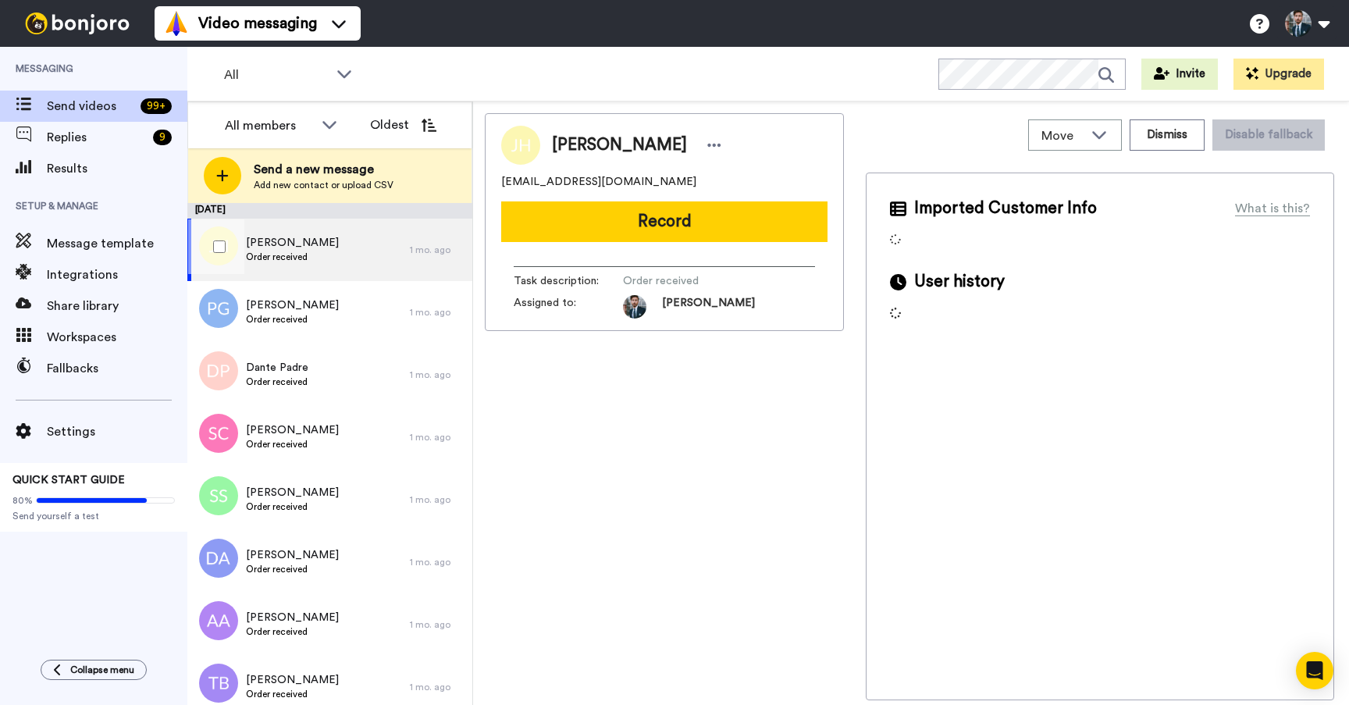
click at [302, 240] on span "[PERSON_NAME]" at bounding box center [292, 243] width 93 height 16
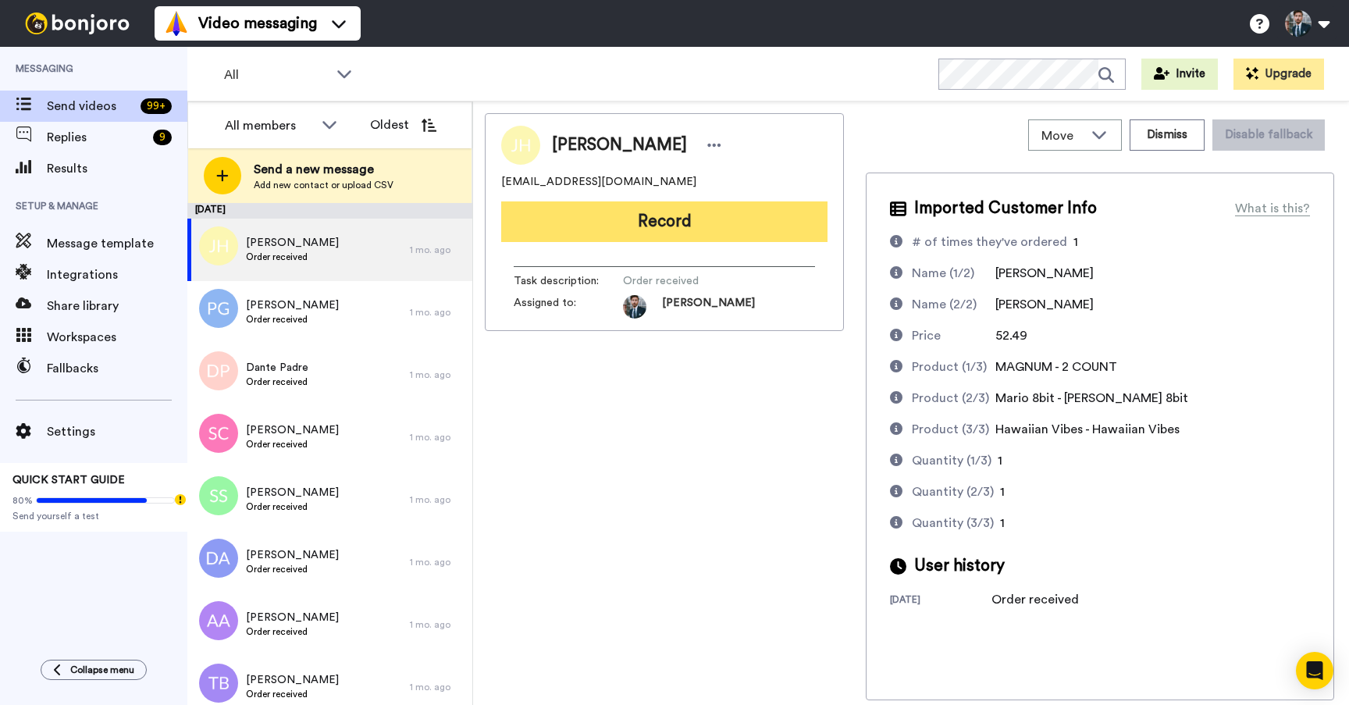
click at [676, 221] on button "Record" at bounding box center [664, 221] width 326 height 41
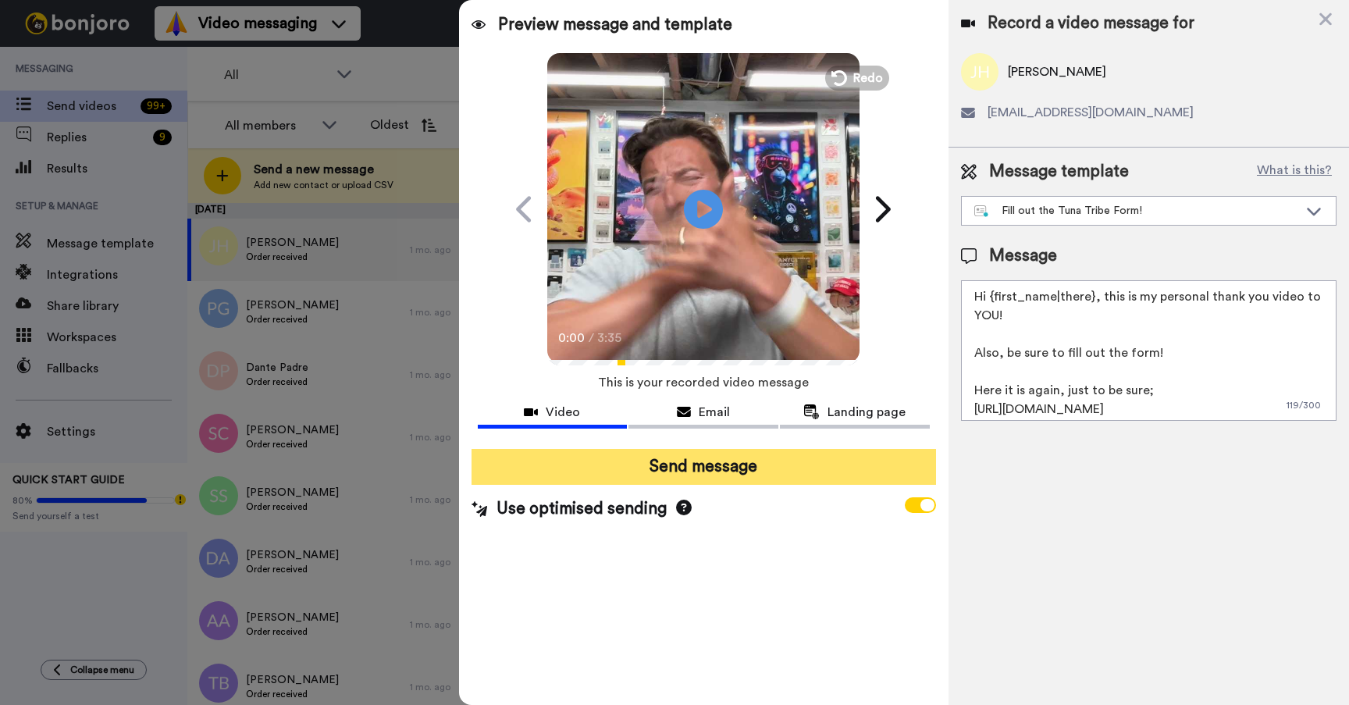
click at [708, 473] on button "Send message" at bounding box center [704, 467] width 465 height 36
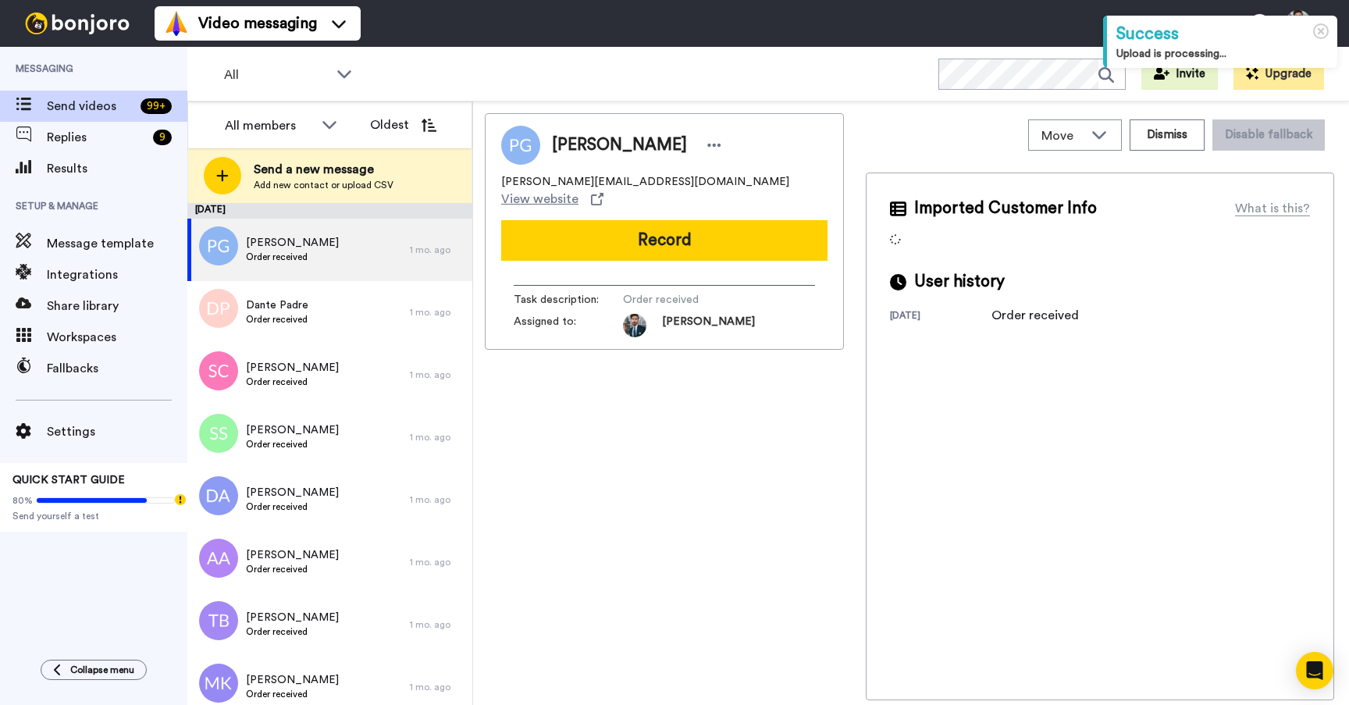
click at [736, 440] on div "Paul Green paul@maxwellgreendesign.com View website Record Task description : O…" at bounding box center [664, 406] width 359 height 587
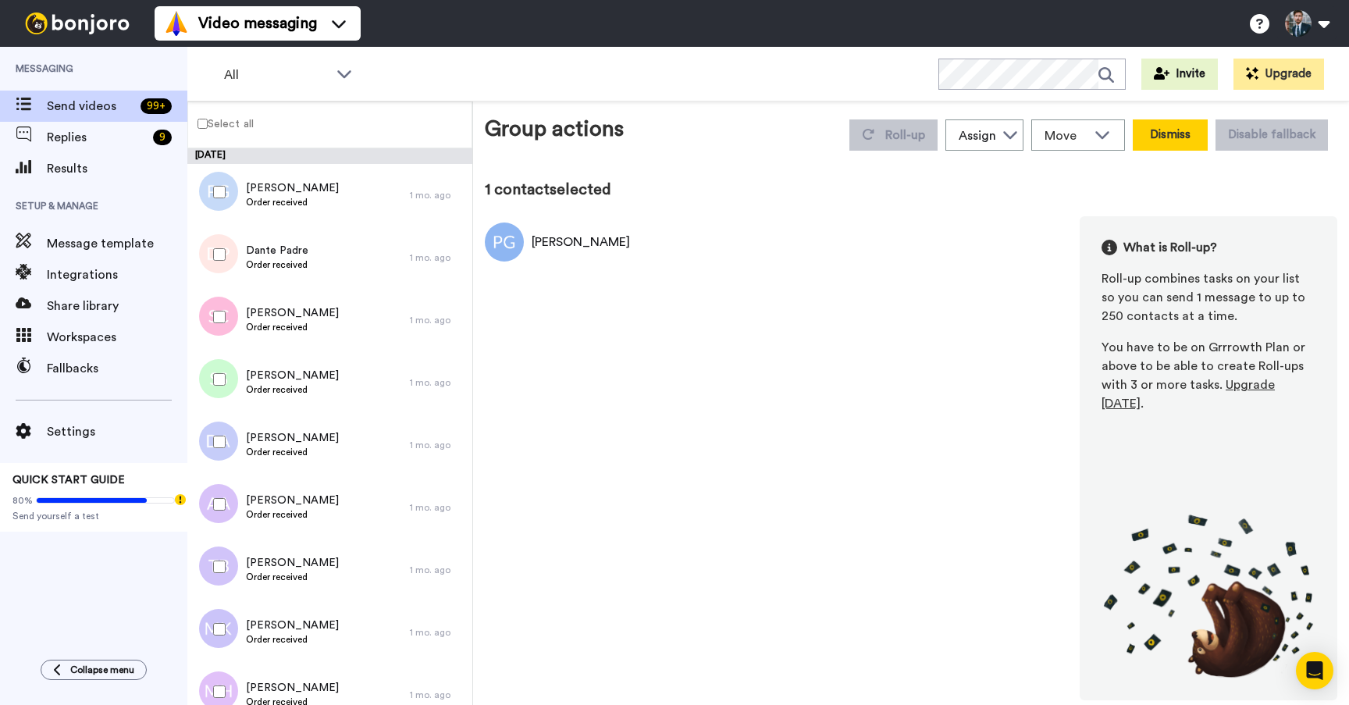
click at [1174, 141] on button "Dismiss" at bounding box center [1170, 134] width 75 height 31
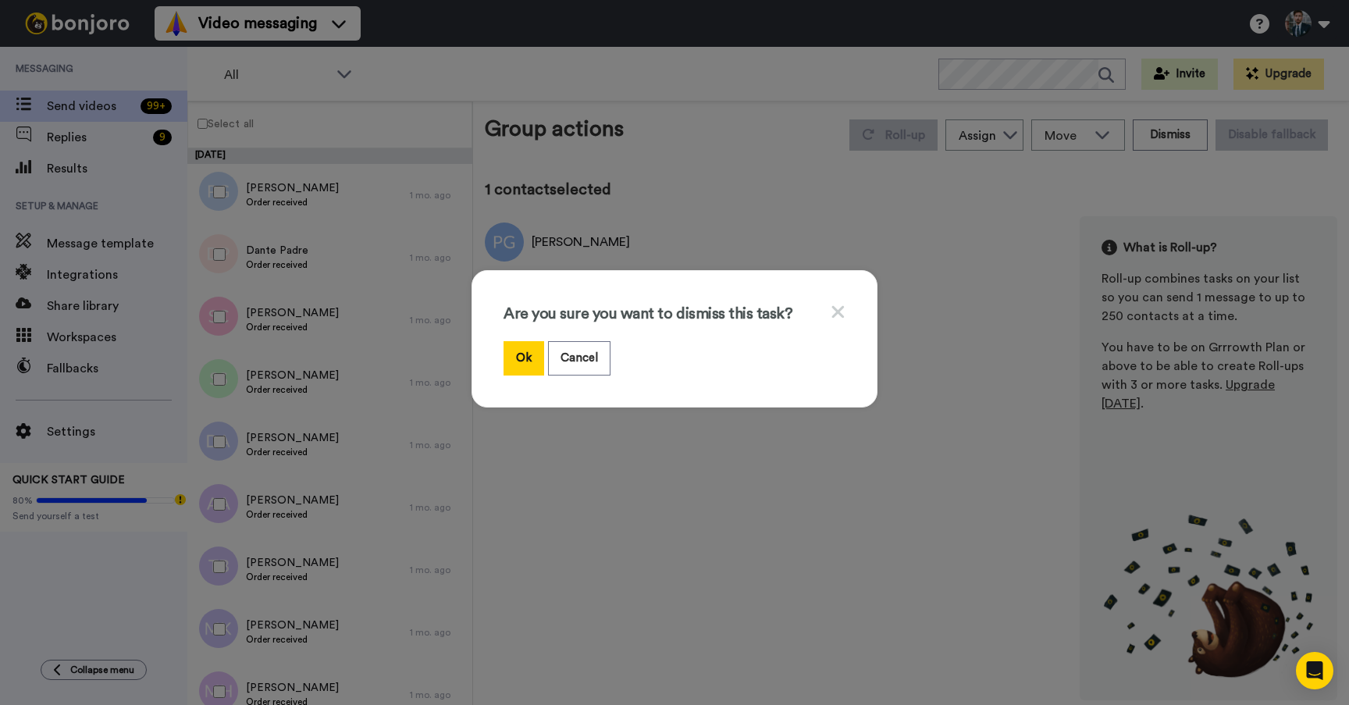
drag, startPoint x: 529, startPoint y: 355, endPoint x: 590, endPoint y: 378, distance: 65.0
click at [597, 458] on div "Are you sure you want to dismiss this task? Ok Cancel" at bounding box center [674, 352] width 1349 height 705
drag, startPoint x: 587, startPoint y: 347, endPoint x: 593, endPoint y: 355, distance: 8.9
click at [588, 347] on button "Cancel" at bounding box center [579, 358] width 62 height 34
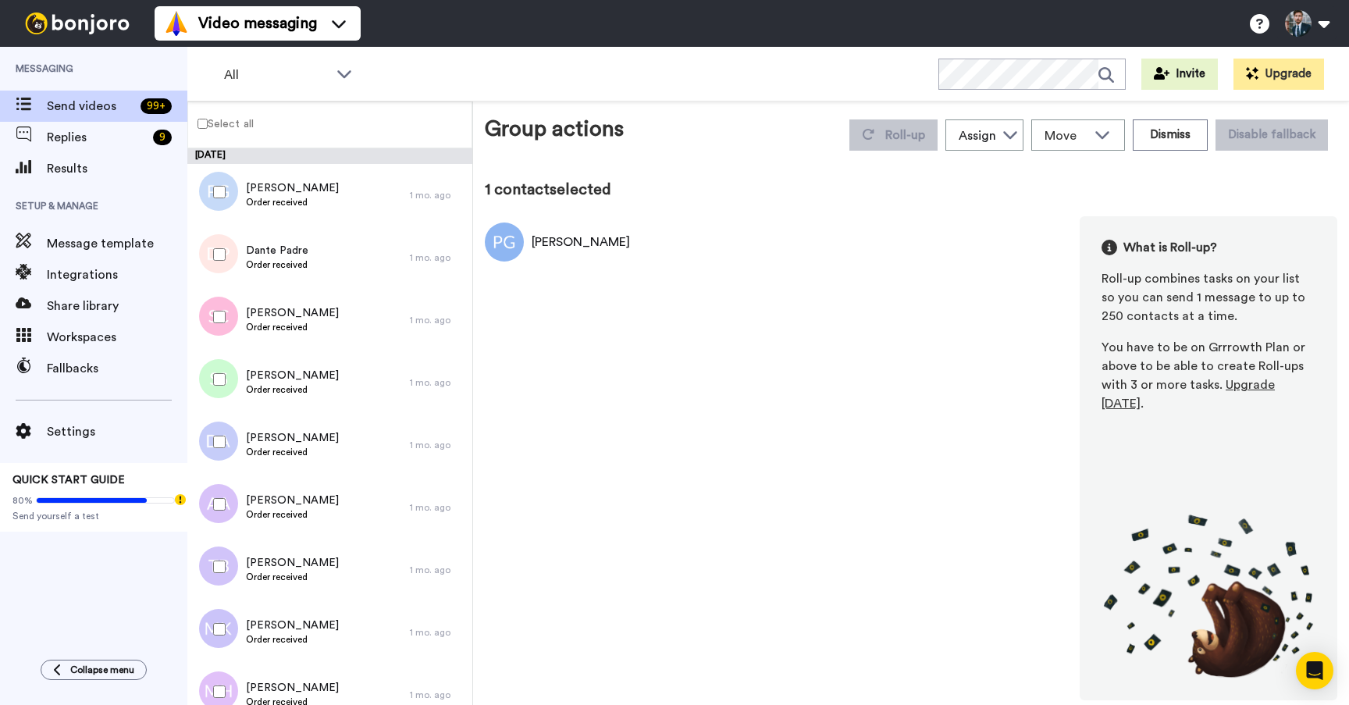
drag, startPoint x: 749, startPoint y: 426, endPoint x: 829, endPoint y: 384, distance: 90.8
click at [753, 426] on div "Paul Green What is Roll-up? Roll-up combines tasks on your list so you can send…" at bounding box center [911, 458] width 853 height 484
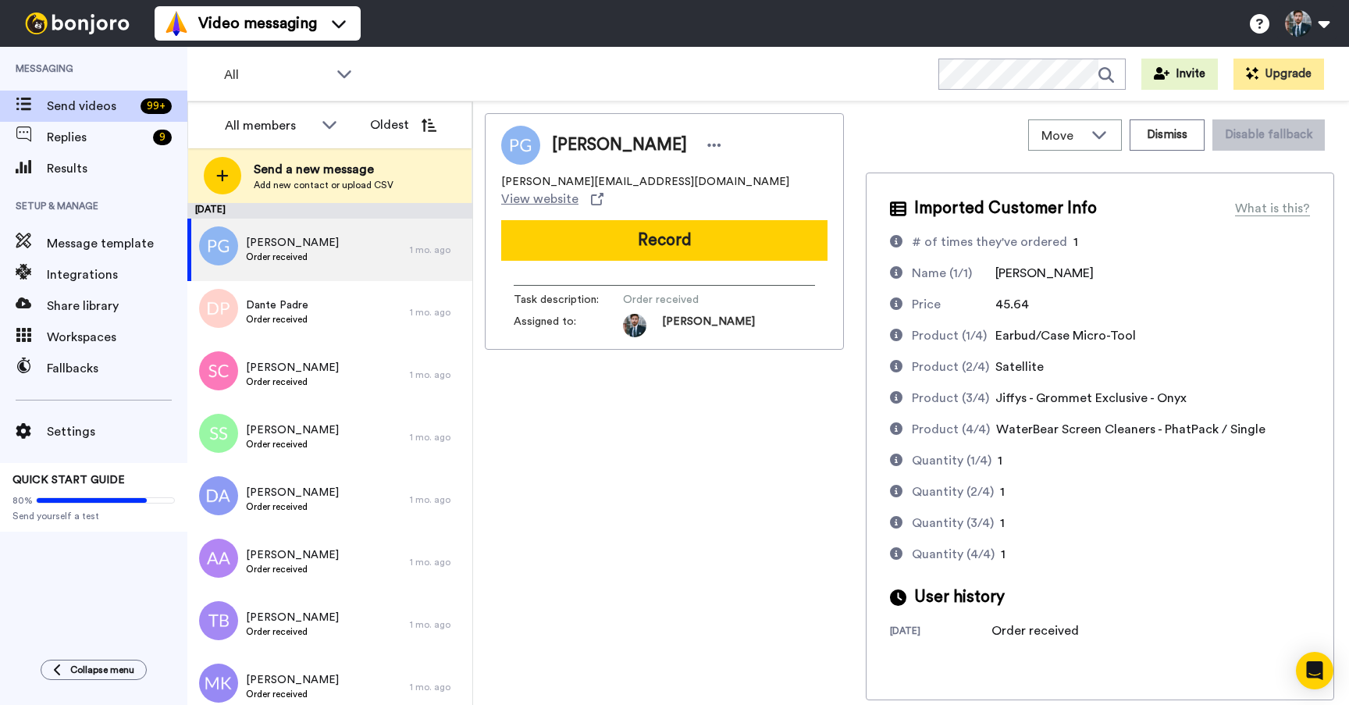
click at [317, 194] on div "Send a new message Add new contact or upload CSV" at bounding box center [329, 175] width 283 height 55
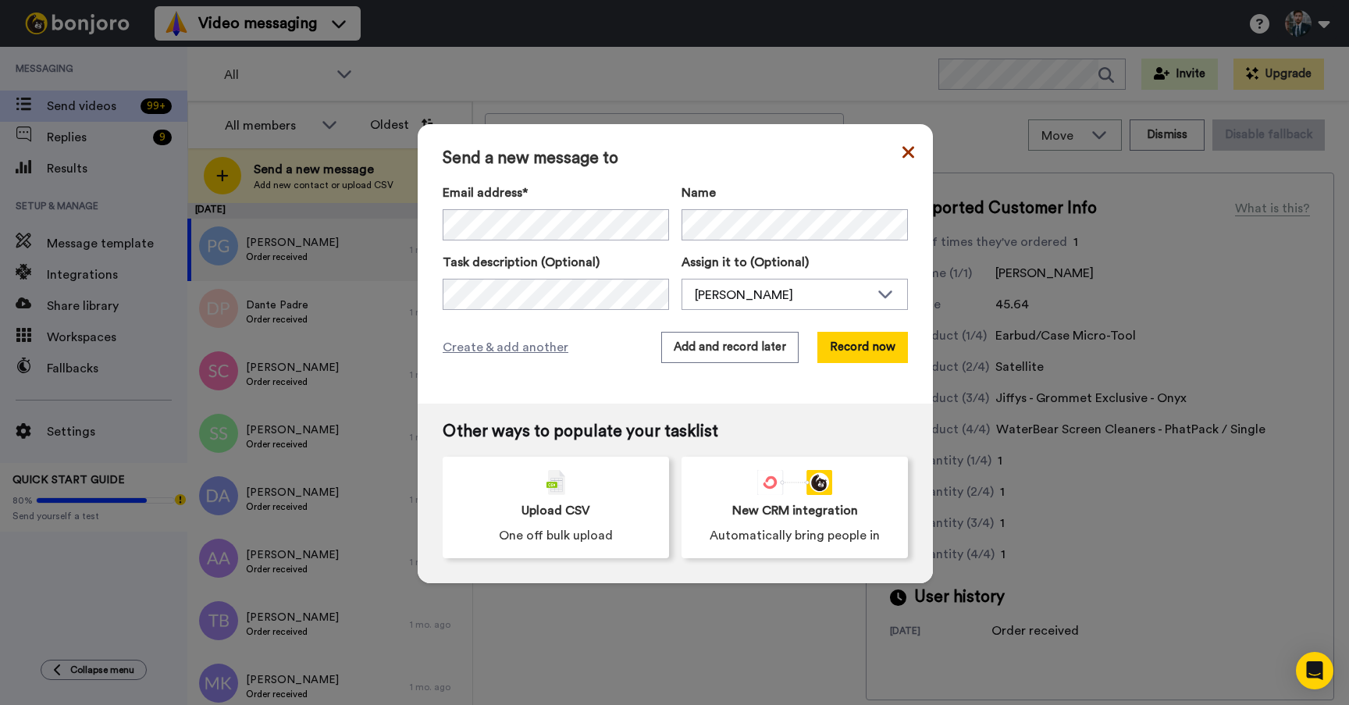
click at [908, 146] on icon at bounding box center [909, 152] width 12 height 19
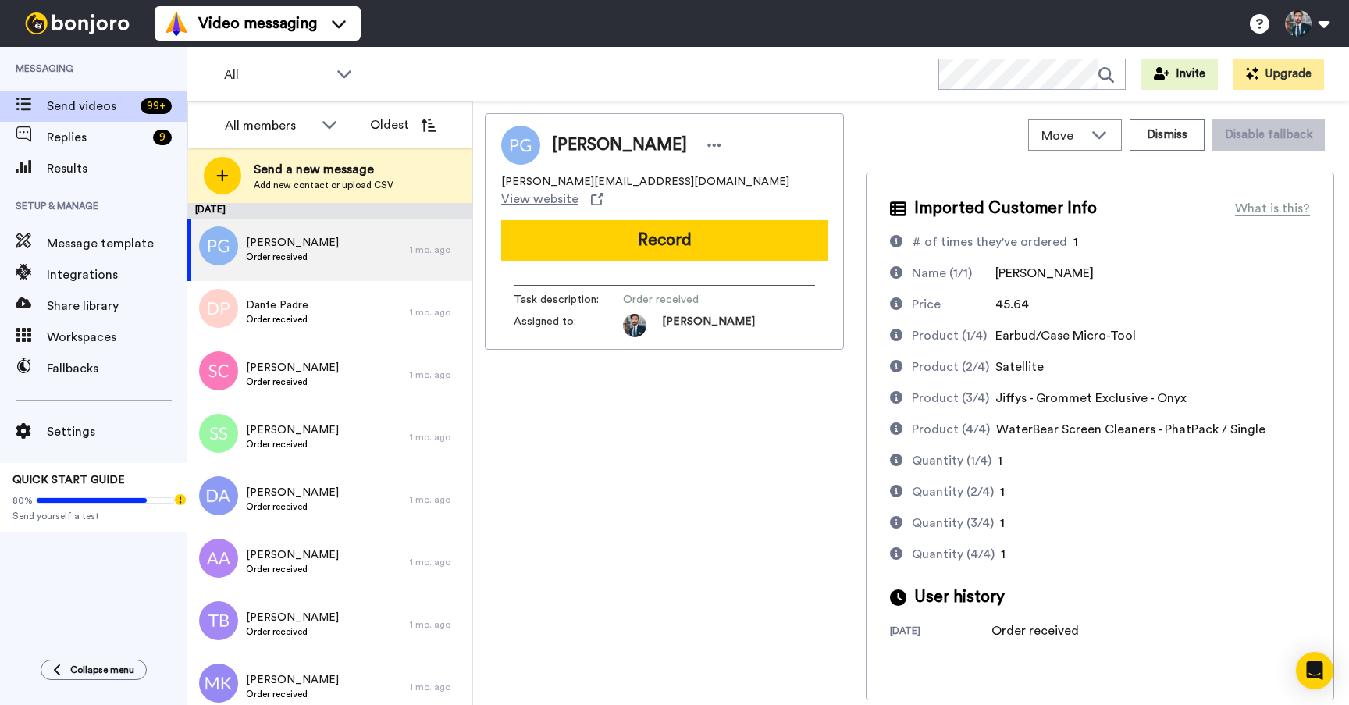
click at [793, 376] on div "Paul Green paul@maxwellgreendesign.com View website Record Task description : O…" at bounding box center [664, 406] width 359 height 587
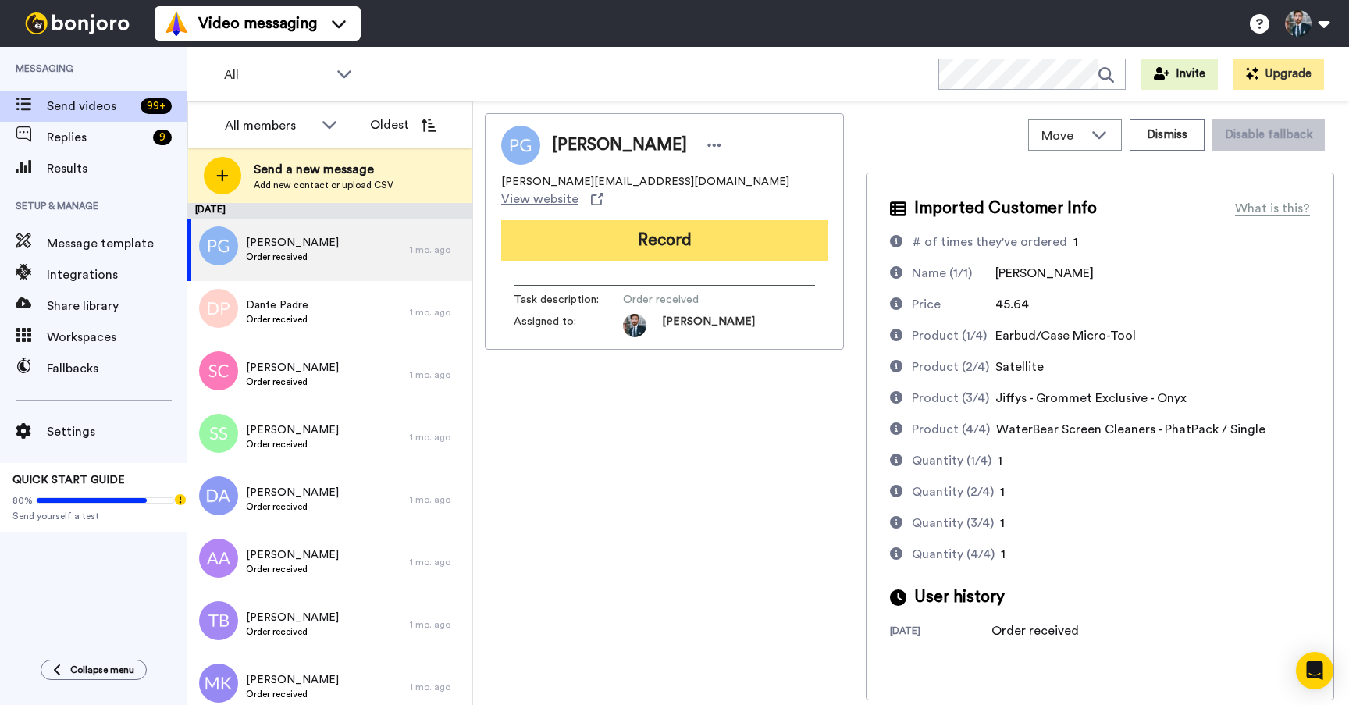
click at [661, 220] on button "Record" at bounding box center [664, 240] width 326 height 41
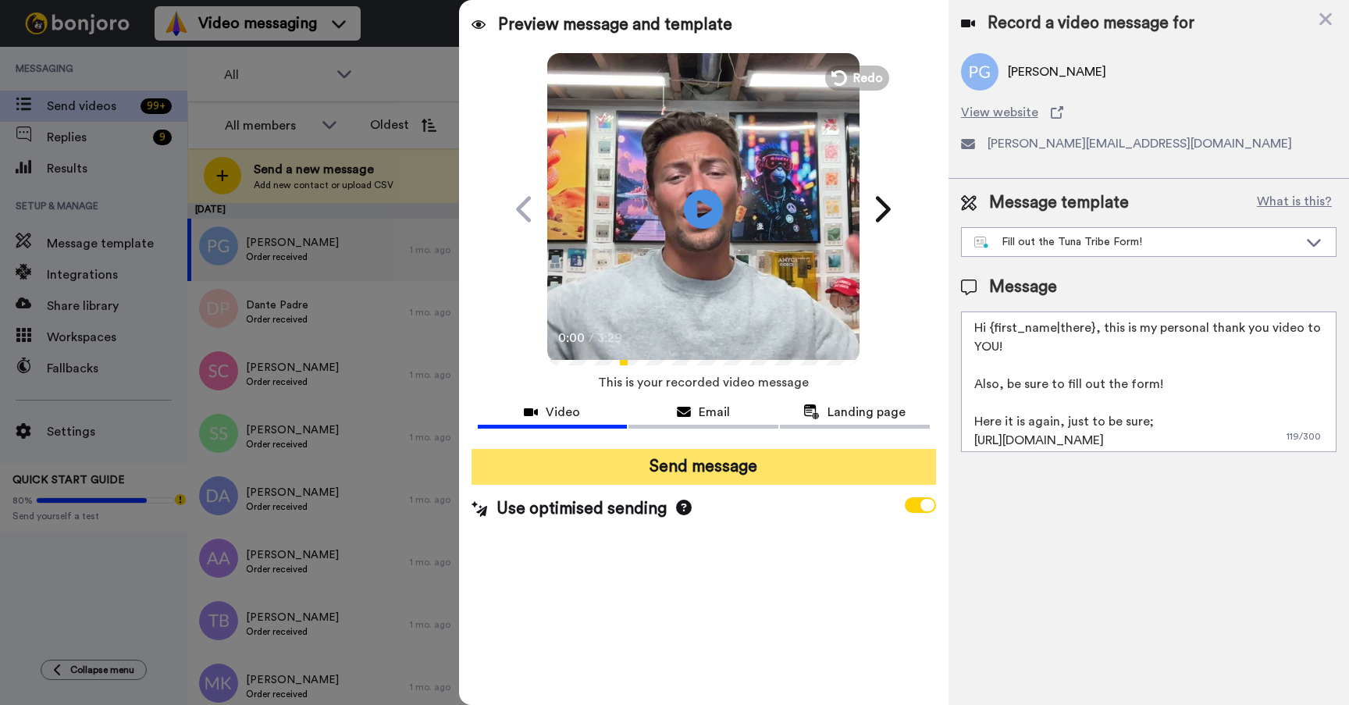
click at [717, 463] on button "Send message" at bounding box center [704, 467] width 465 height 36
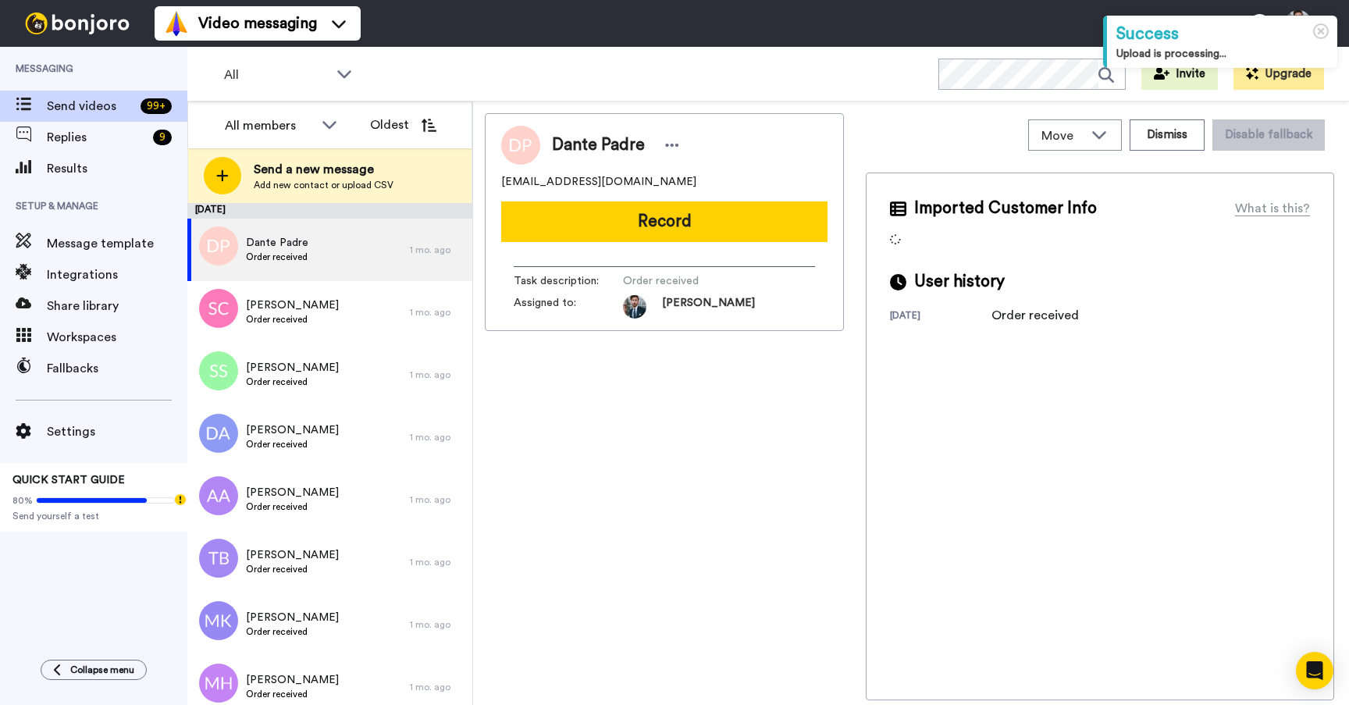
click at [756, 533] on div "[PERSON_NAME] Padre [EMAIL_ADDRESS][DOMAIN_NAME] Record Task description : Orde…" at bounding box center [664, 406] width 359 height 587
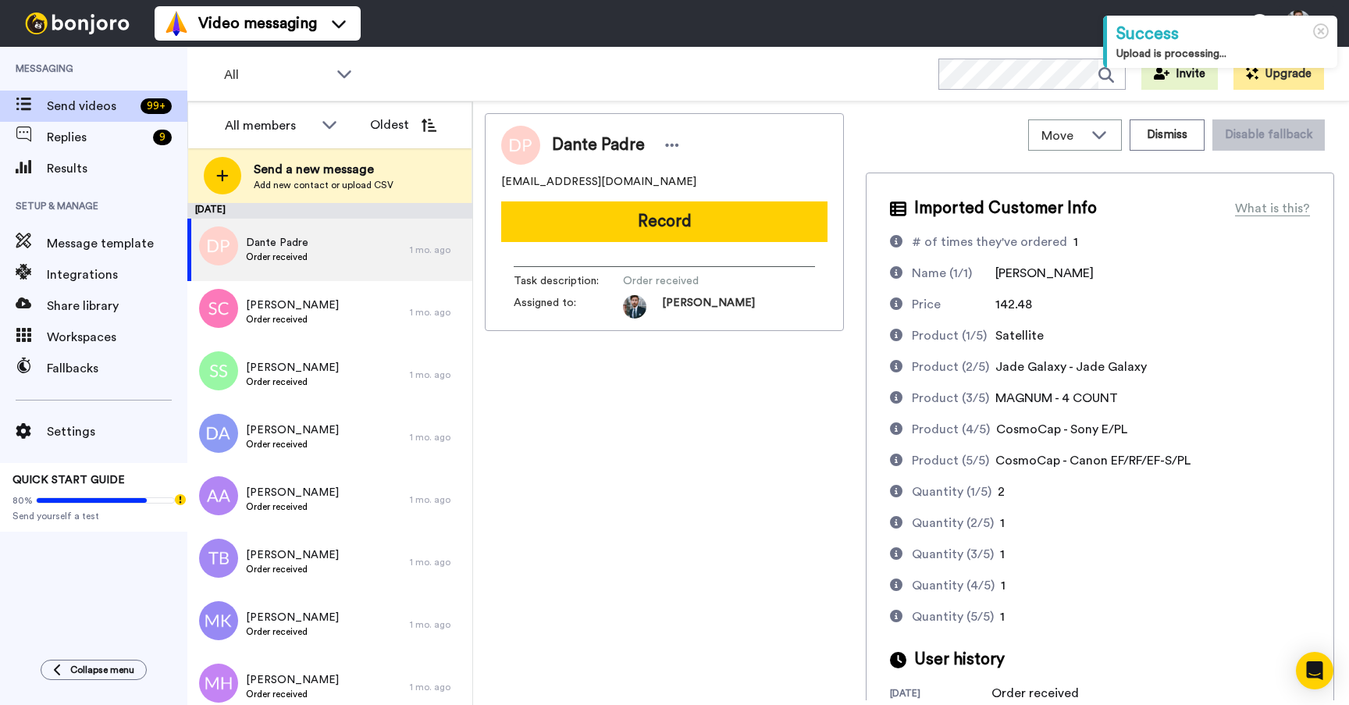
click at [756, 533] on div "[PERSON_NAME] Padre [EMAIL_ADDRESS][DOMAIN_NAME] Record Task description : Orde…" at bounding box center [664, 406] width 359 height 587
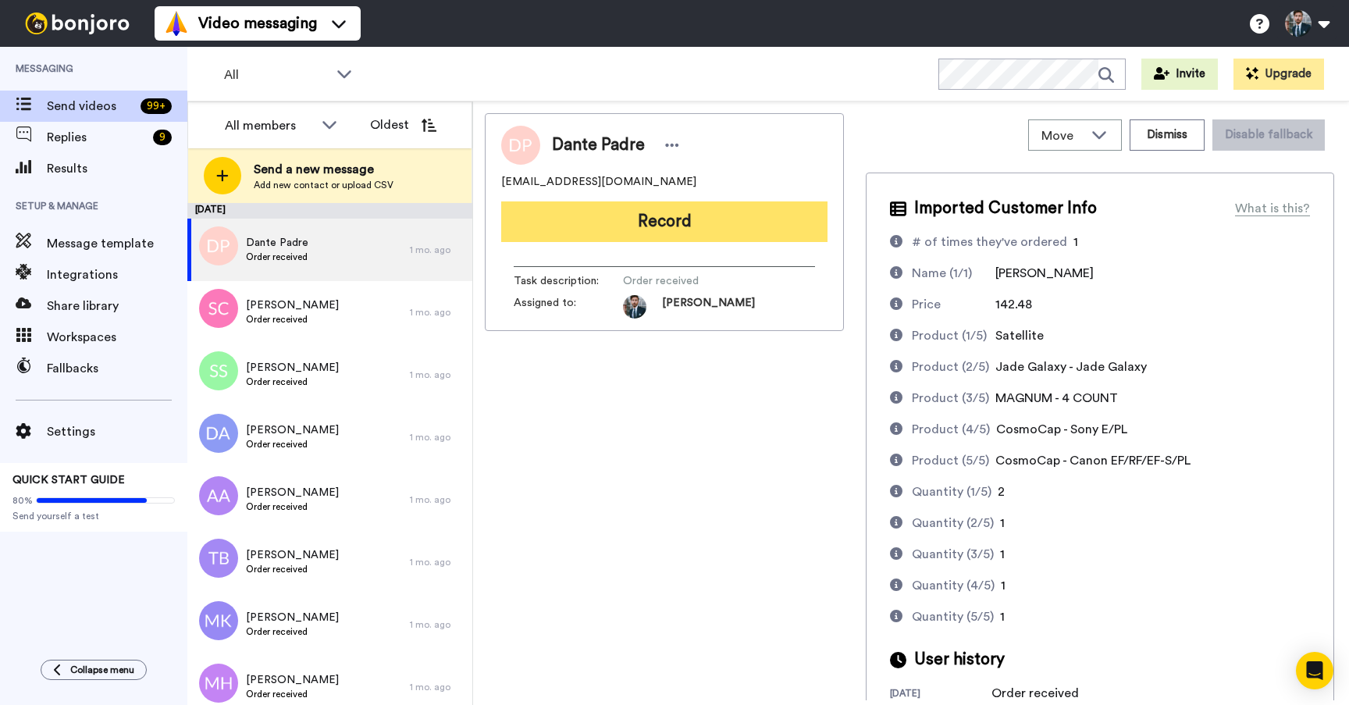
click at [648, 213] on button "Record" at bounding box center [664, 221] width 326 height 41
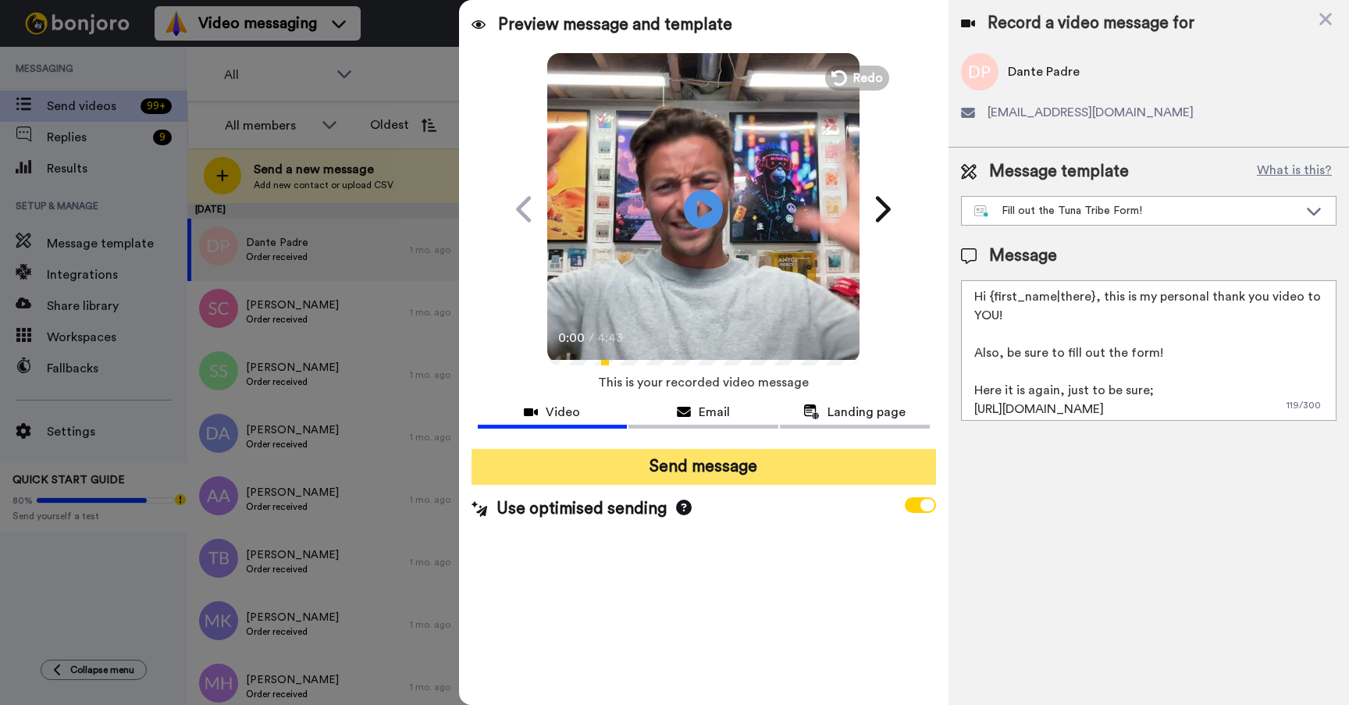
click at [715, 465] on button "Send message" at bounding box center [704, 467] width 465 height 36
